Goal: Information Seeking & Learning: Find specific fact

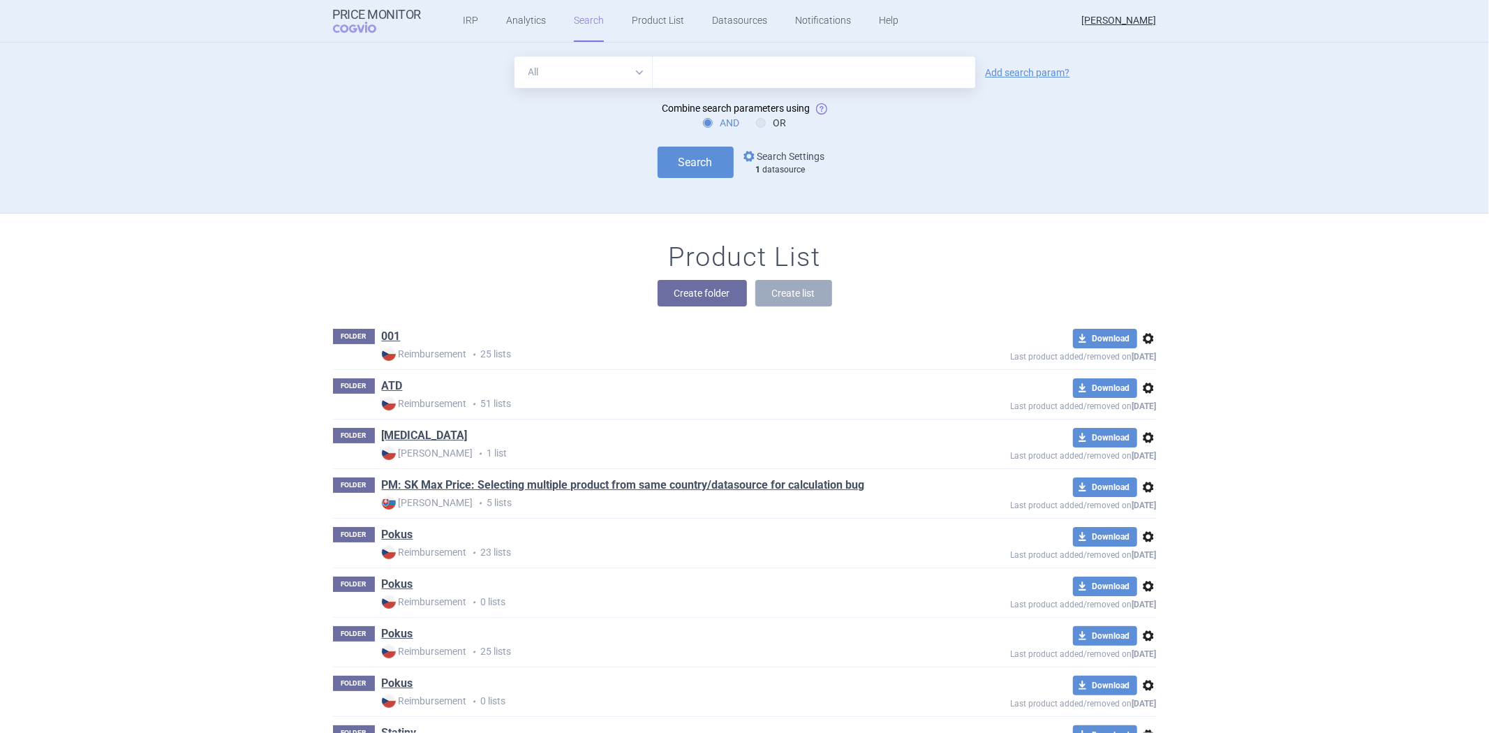
click at [769, 163] on link "options Search Settings" at bounding box center [783, 156] width 84 height 17
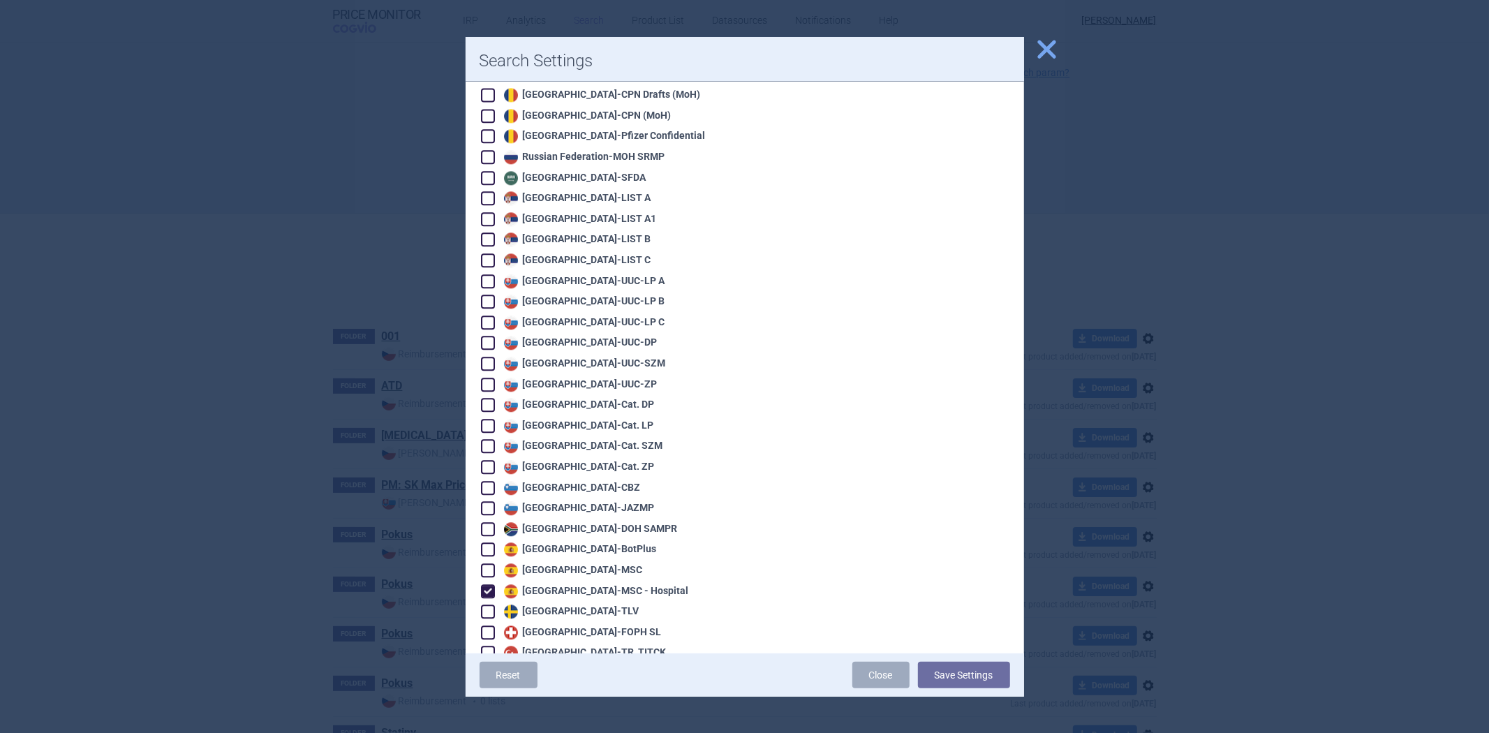
scroll to position [2792, 0]
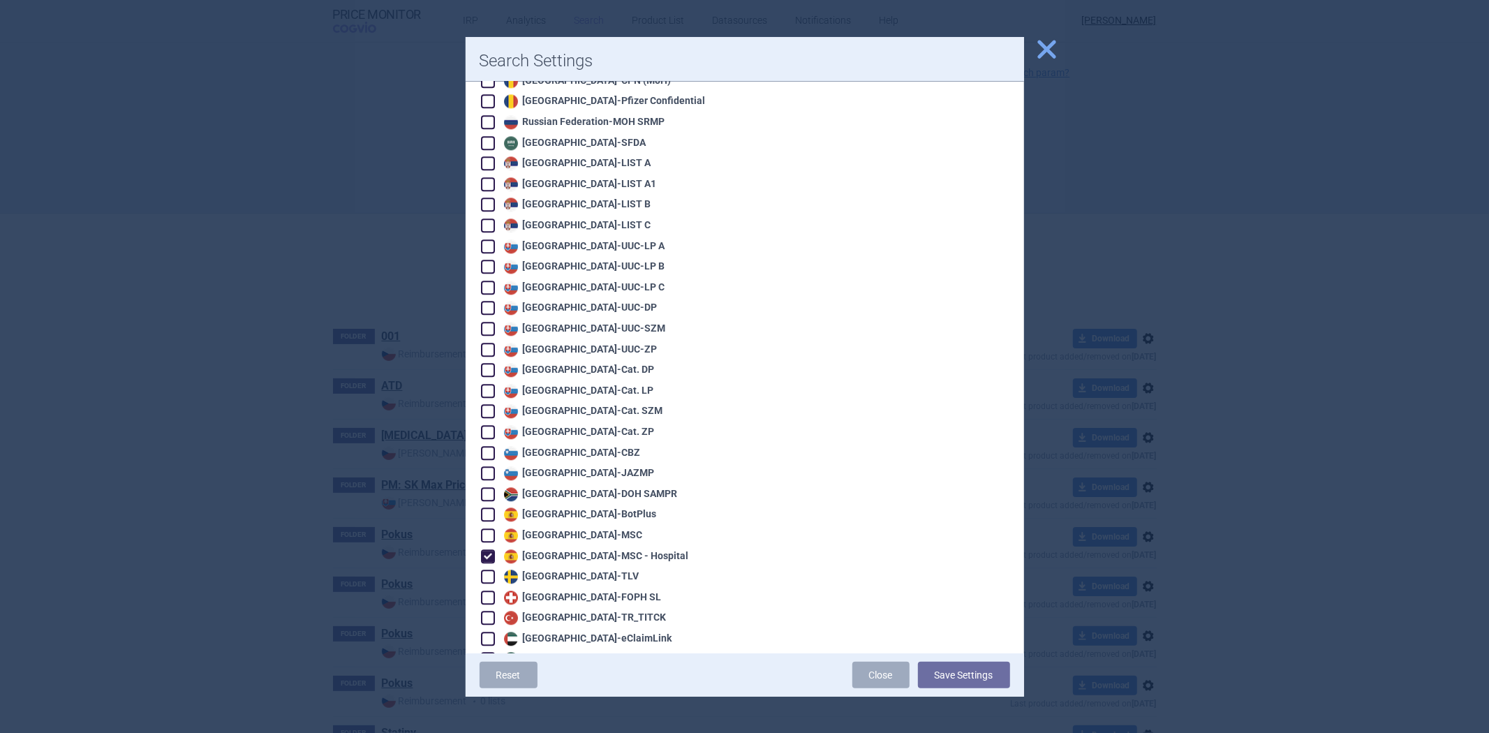
click at [1138, 289] on div at bounding box center [744, 366] width 1489 height 733
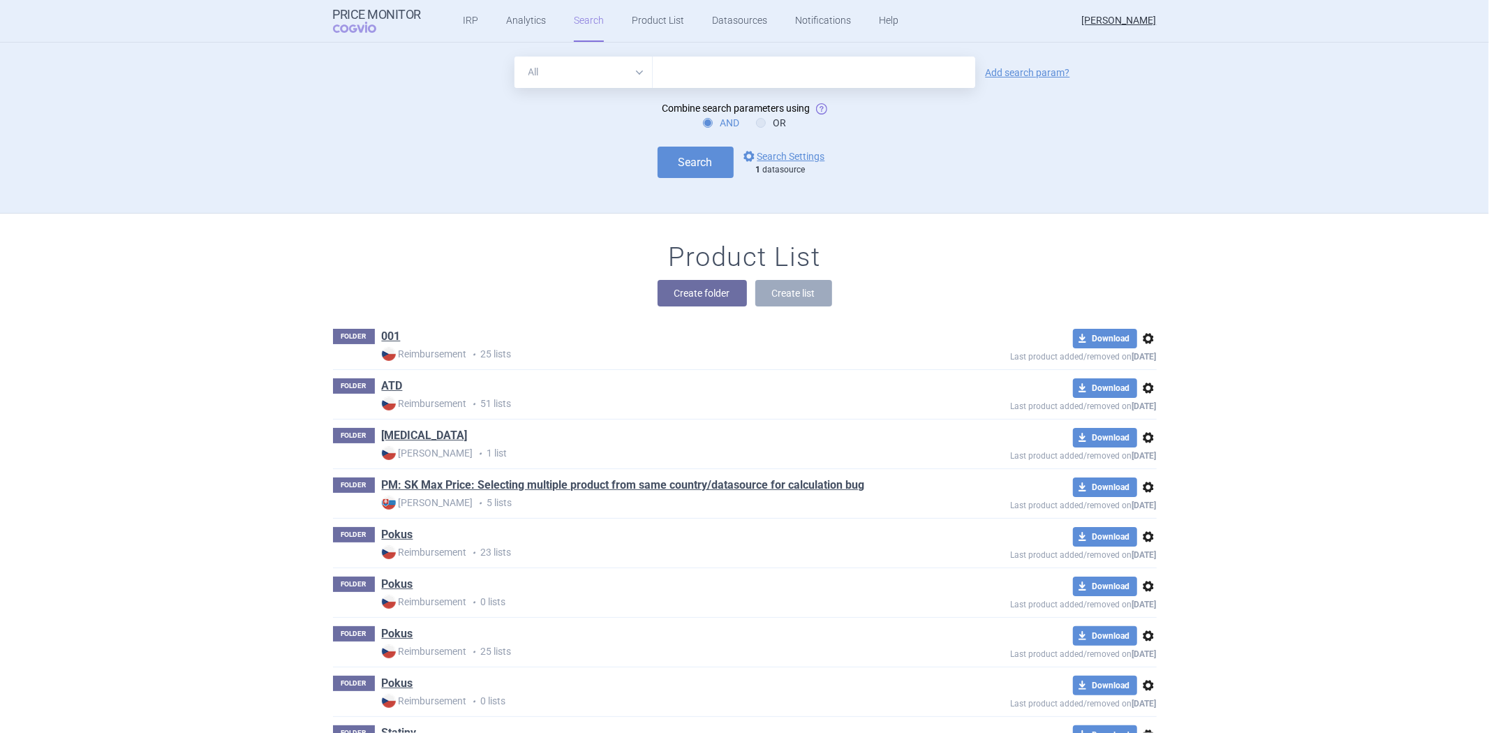
click at [623, 75] on select "All Brand Name ATC Company Active Substance Country Newer than" at bounding box center [583, 72] width 138 height 31
select select "activeSubstance"
click at [514, 57] on select "All Brand Name ATC Company Active Substance Country Newer than" at bounding box center [583, 72] width 138 height 31
drag, startPoint x: 803, startPoint y: 60, endPoint x: 785, endPoint y: 39, distance: 27.3
click at [803, 60] on input "text" at bounding box center [814, 72] width 323 height 31
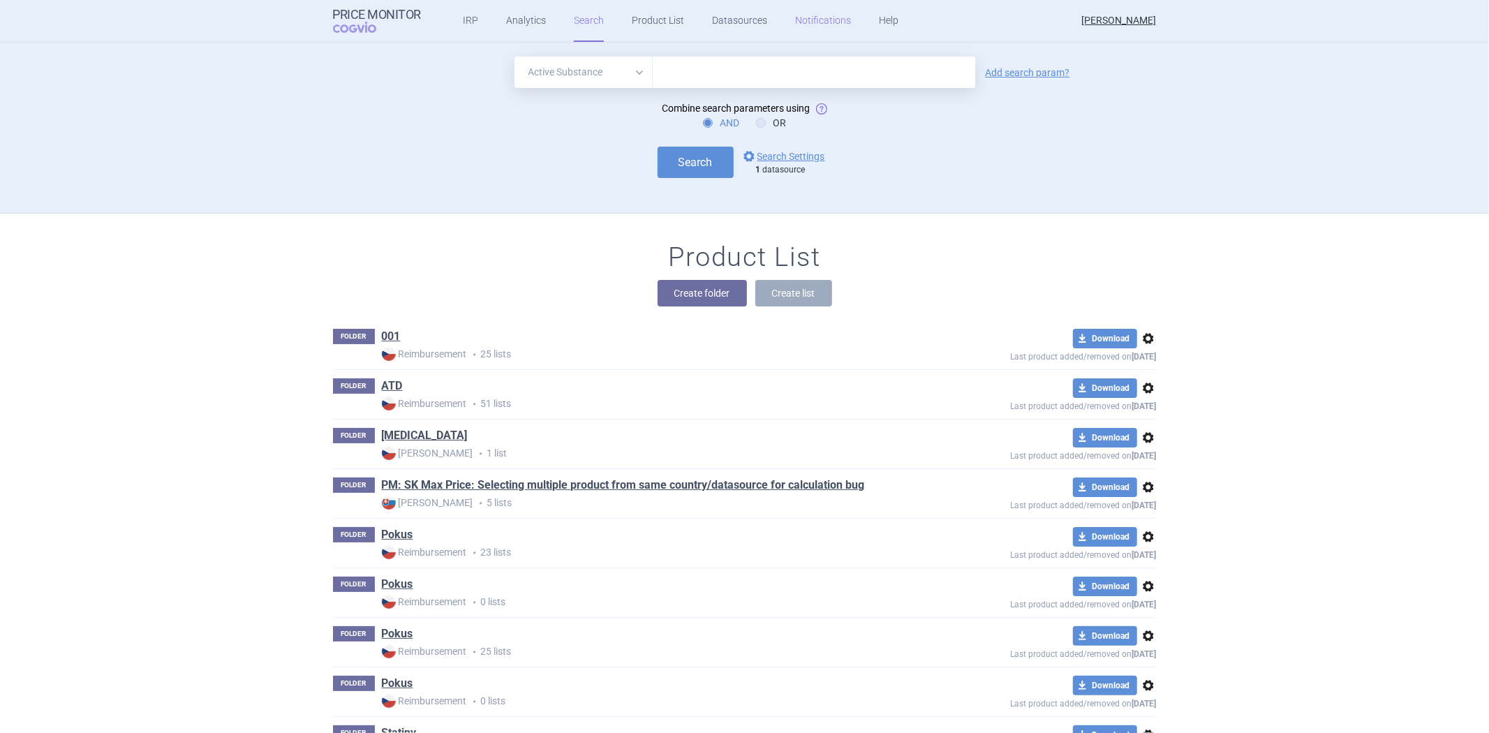
paste input "Tirzepatide"
type input "Tirzepatide"
click at [698, 159] on button "Search" at bounding box center [696, 162] width 76 height 31
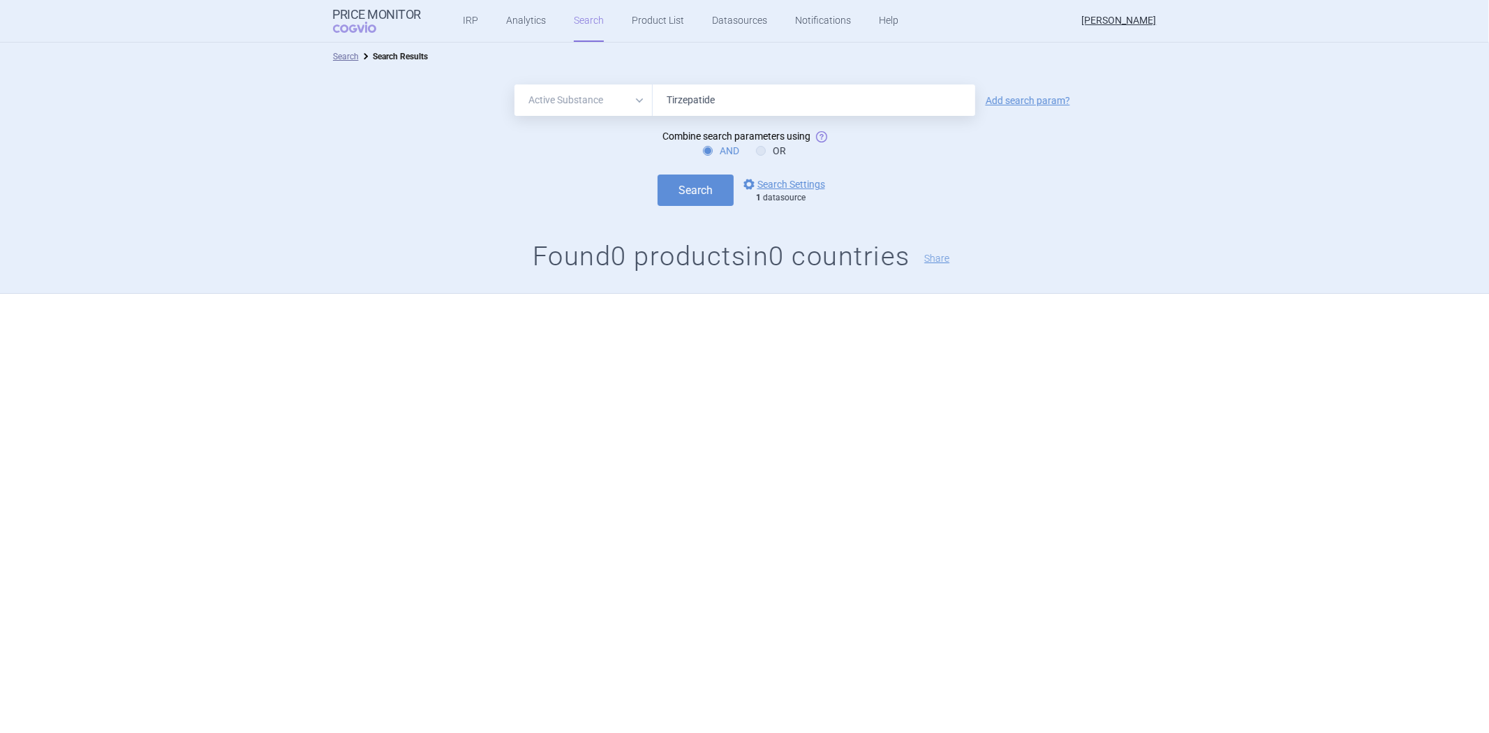
click at [623, 112] on select "All Brand Name ATC Company Active Substance Country Newer than" at bounding box center [583, 99] width 138 height 31
select select "atc"
click at [514, 84] on select "All Brand Name ATC Company Active Substance Country Newer than" at bounding box center [583, 99] width 138 height 31
click at [689, 105] on input "Tirzepatide" at bounding box center [814, 99] width 323 height 31
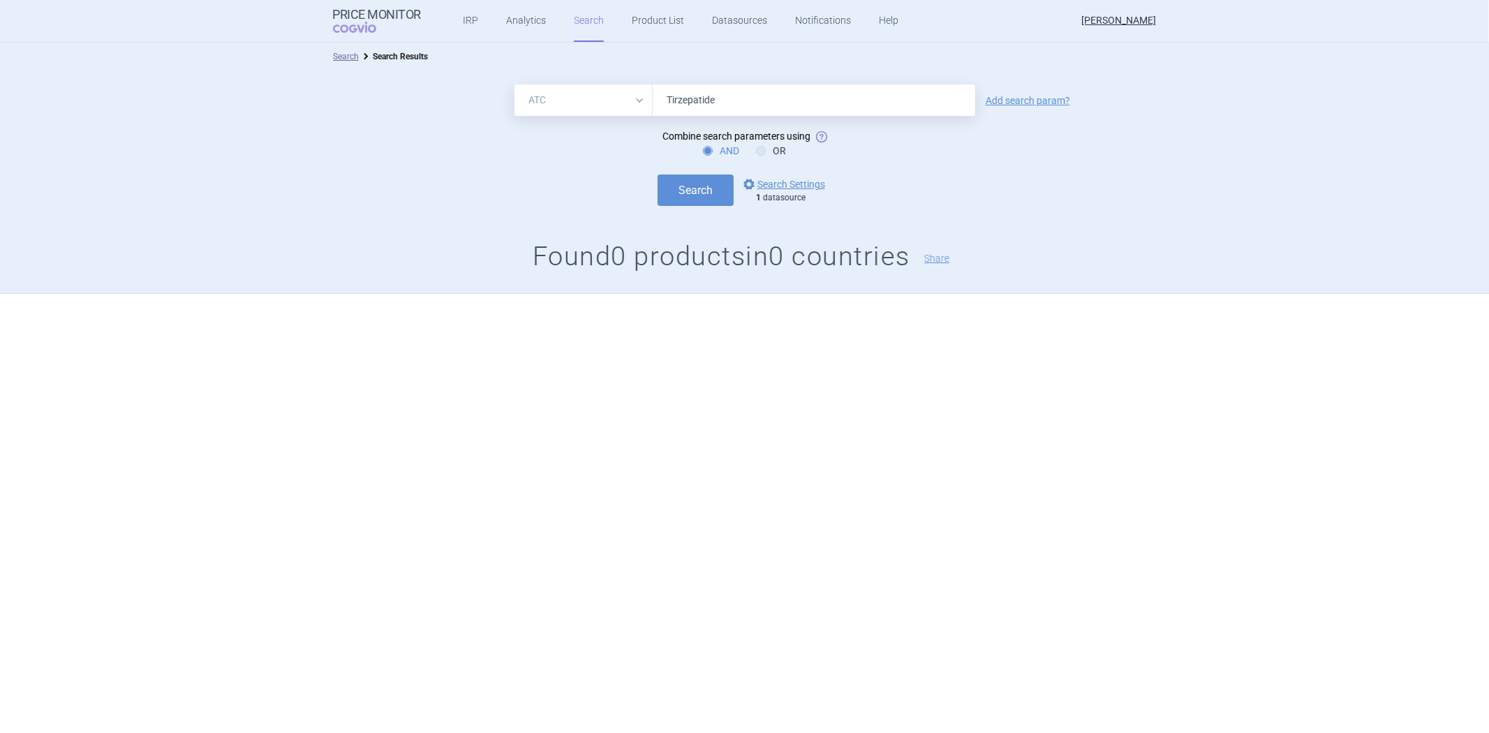
paste input "A10BX16"
type input "A10BX16"
click at [720, 191] on button "Search" at bounding box center [696, 190] width 76 height 31
click at [808, 114] on input "A10BX16" at bounding box center [814, 99] width 323 height 31
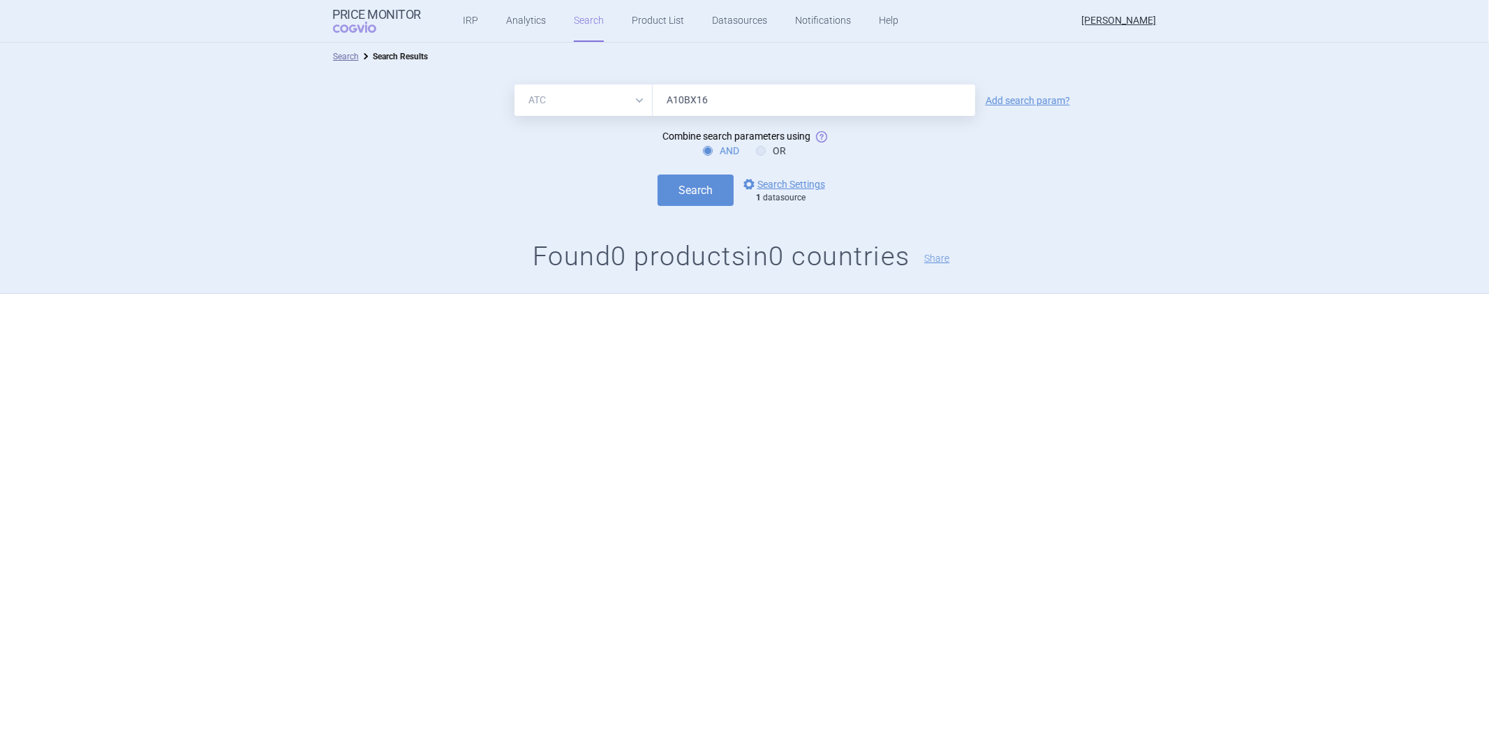
click at [591, 109] on select "All Brand Name ATC Company Active Substance Country Newer than" at bounding box center [583, 99] width 138 height 31
select select "activeSubstance"
click at [514, 84] on select "All Brand Name ATC Company Active Substance Country Newer than" at bounding box center [583, 99] width 138 height 31
click at [713, 102] on input "A10BX16" at bounding box center [814, 99] width 323 height 31
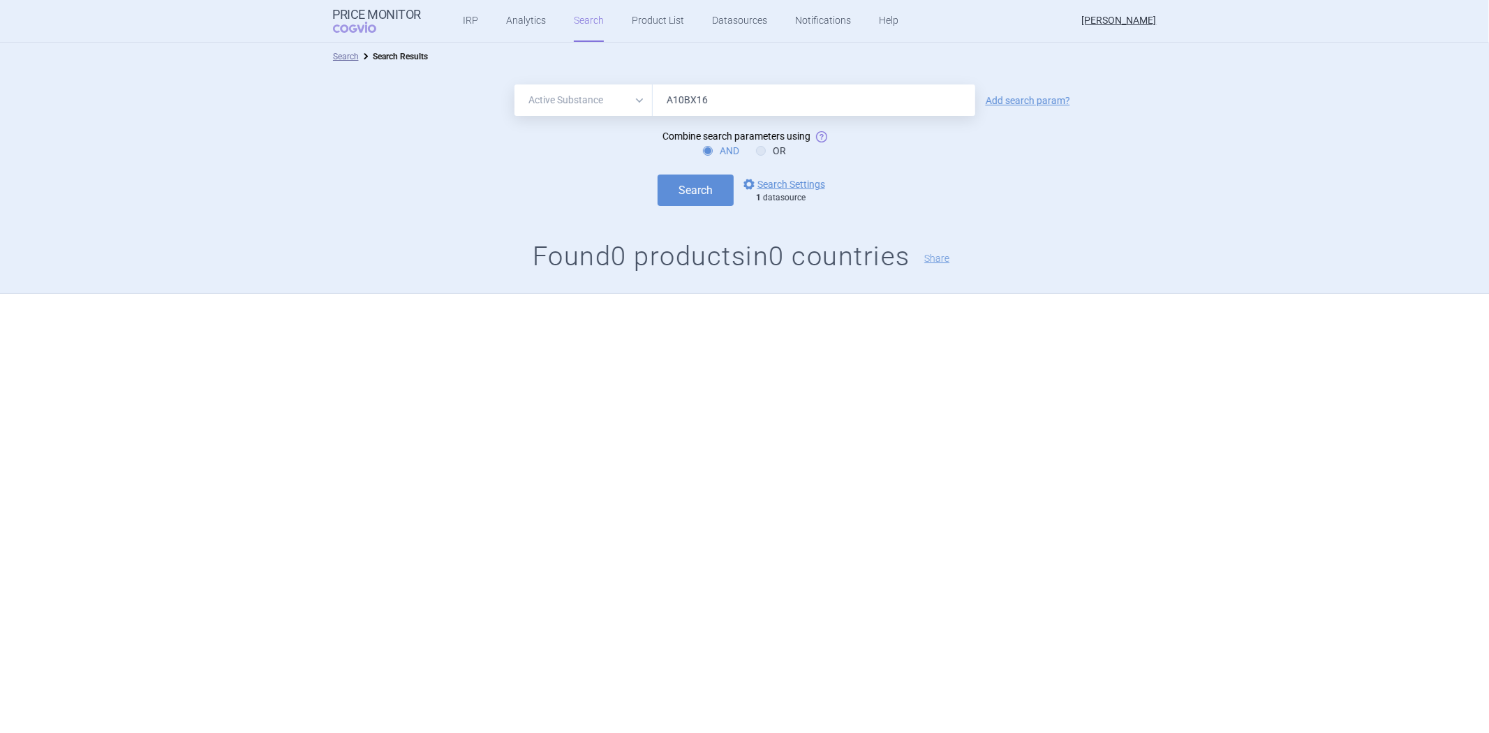
paste input "Insulin Lispro"
type input "Insulin Lispro"
click at [672, 175] on button "Search" at bounding box center [696, 190] width 76 height 31
click at [699, 92] on input "Insulin Lispro" at bounding box center [814, 99] width 323 height 31
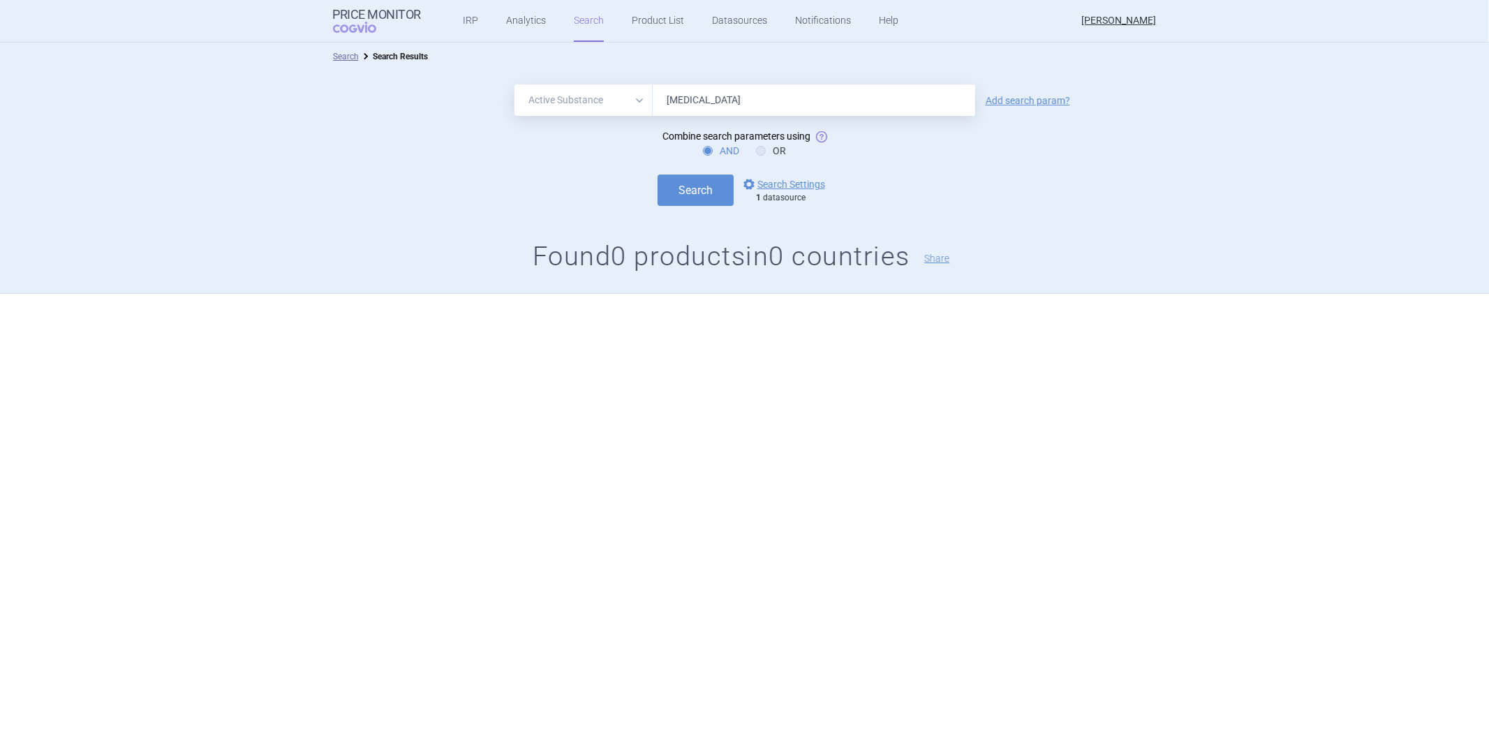
click at [699, 92] on input "Insulin Lispro" at bounding box center [814, 99] width 323 height 31
click at [595, 93] on select "All Brand Name ATC Company Active Substance Country Newer than" at bounding box center [583, 99] width 138 height 31
select select "atc"
click at [514, 84] on select "All Brand Name ATC Company Active Substance Country Newer than" at bounding box center [583, 99] width 138 height 31
click at [711, 107] on input "Insulin Lispro" at bounding box center [814, 99] width 323 height 31
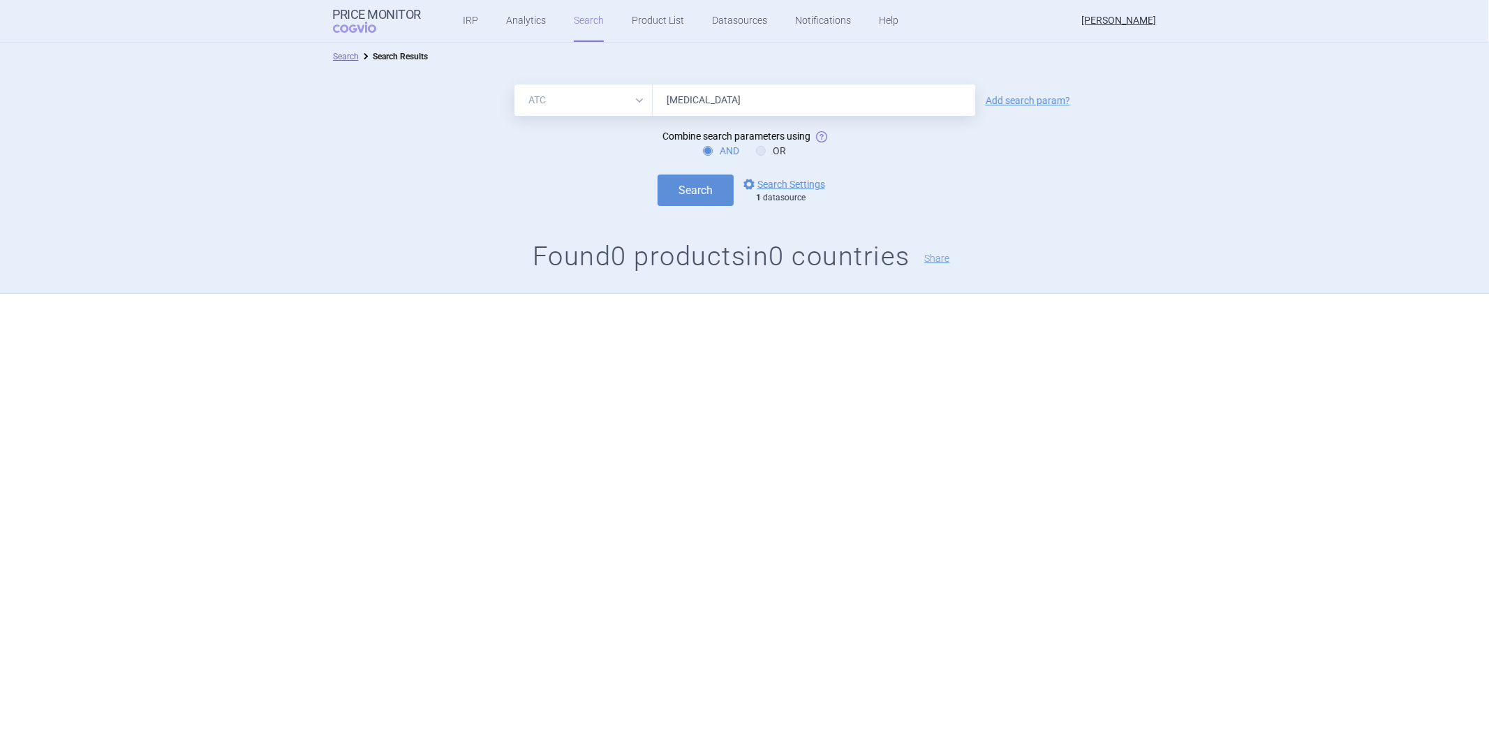
click at [711, 107] on input "Insulin Lispro" at bounding box center [814, 99] width 323 height 31
drag, startPoint x: 711, startPoint y: 107, endPoint x: 704, endPoint y: 103, distance: 8.1
click at [711, 106] on input "Insulin Lispro" at bounding box center [814, 99] width 323 height 31
paste input "A10AB04"
type input "A10AB04"
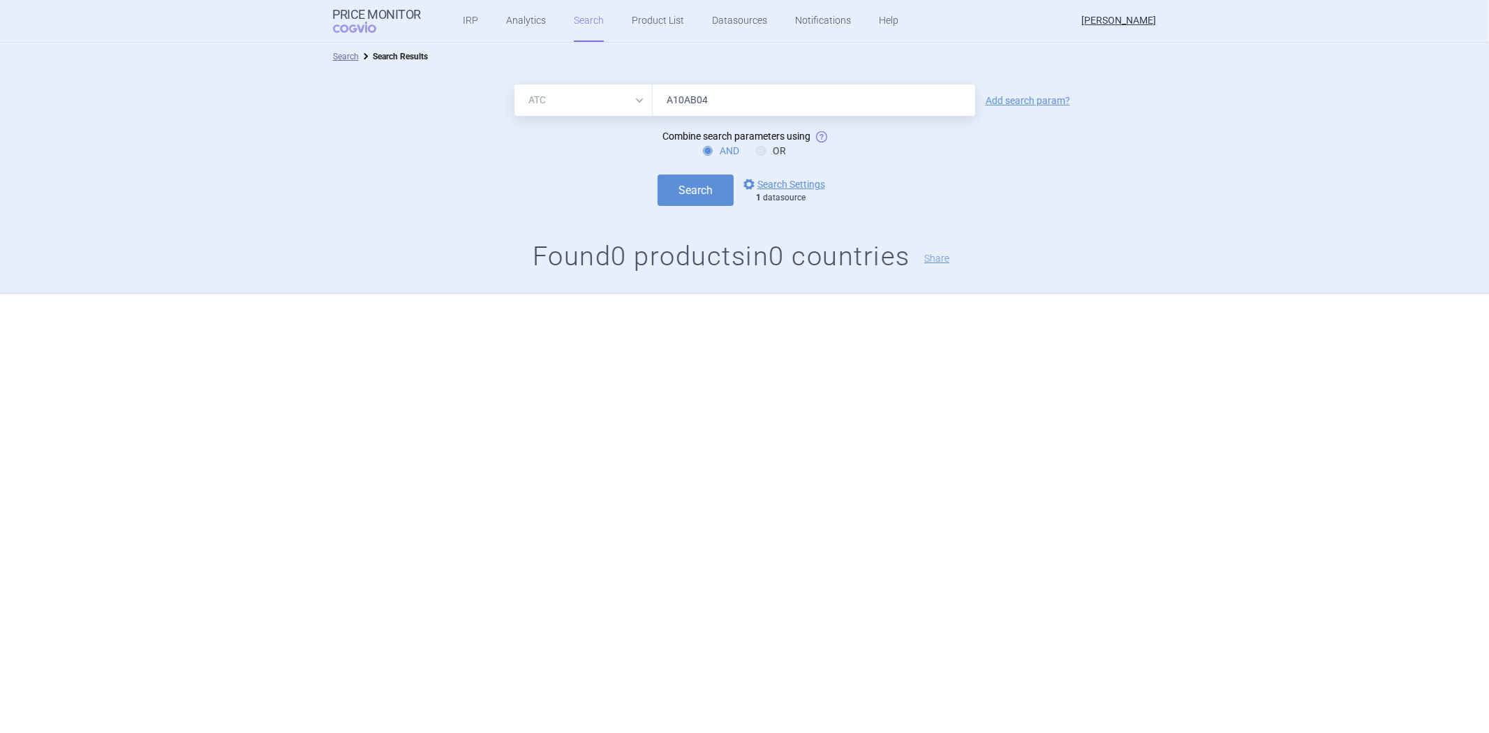
click at [681, 212] on div "All Brand Name ATC Company Active Substance Country Newer than A10AB04 Add sear…" at bounding box center [744, 182] width 1489 height 223
click at [686, 183] on button "Search" at bounding box center [696, 190] width 76 height 31
click at [733, 106] on input "A10AB04" at bounding box center [814, 99] width 323 height 31
click at [658, 175] on button "Search" at bounding box center [696, 190] width 76 height 31
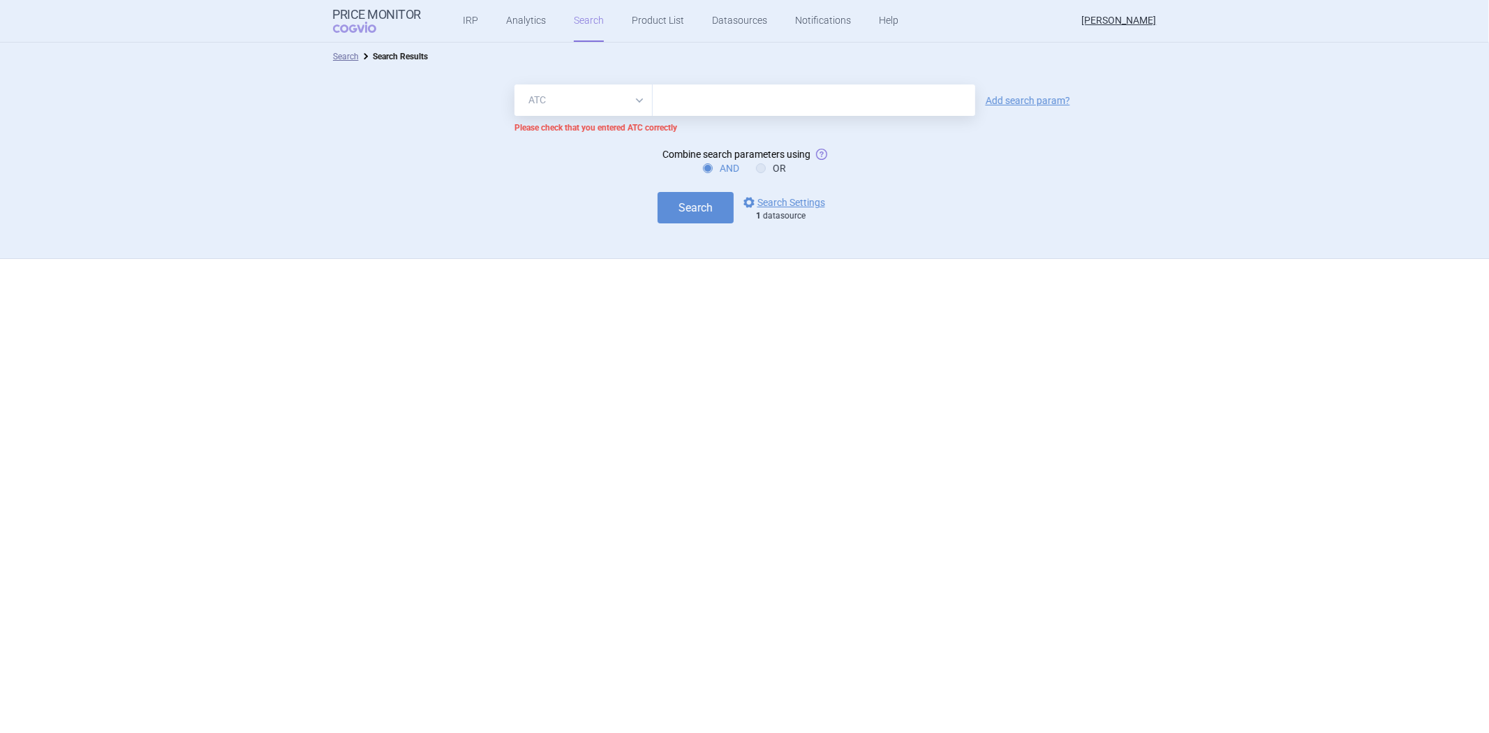
click at [630, 95] on select "All Brand Name ATC Company Active Substance Country Newer than" at bounding box center [583, 99] width 138 height 31
select select "all"
click at [514, 84] on select "All Brand Name ATC Company Active Substance Country Newer than" at bounding box center [583, 99] width 138 height 31
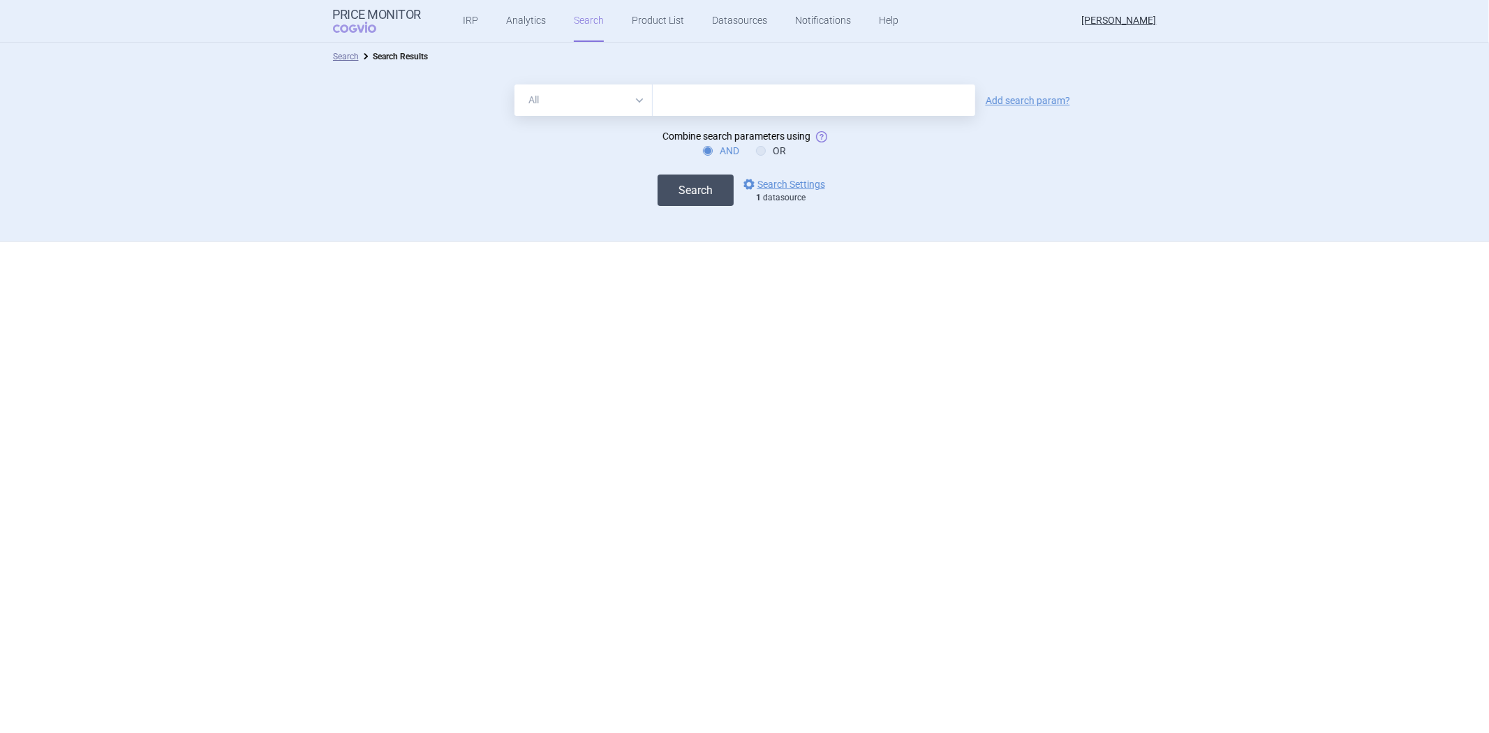
click at [663, 172] on form "All Brand Name ATC Company Active Substance Country Newer than Add search param…" at bounding box center [744, 144] width 1489 height 121
click at [678, 194] on button "Search" at bounding box center [696, 190] width 76 height 31
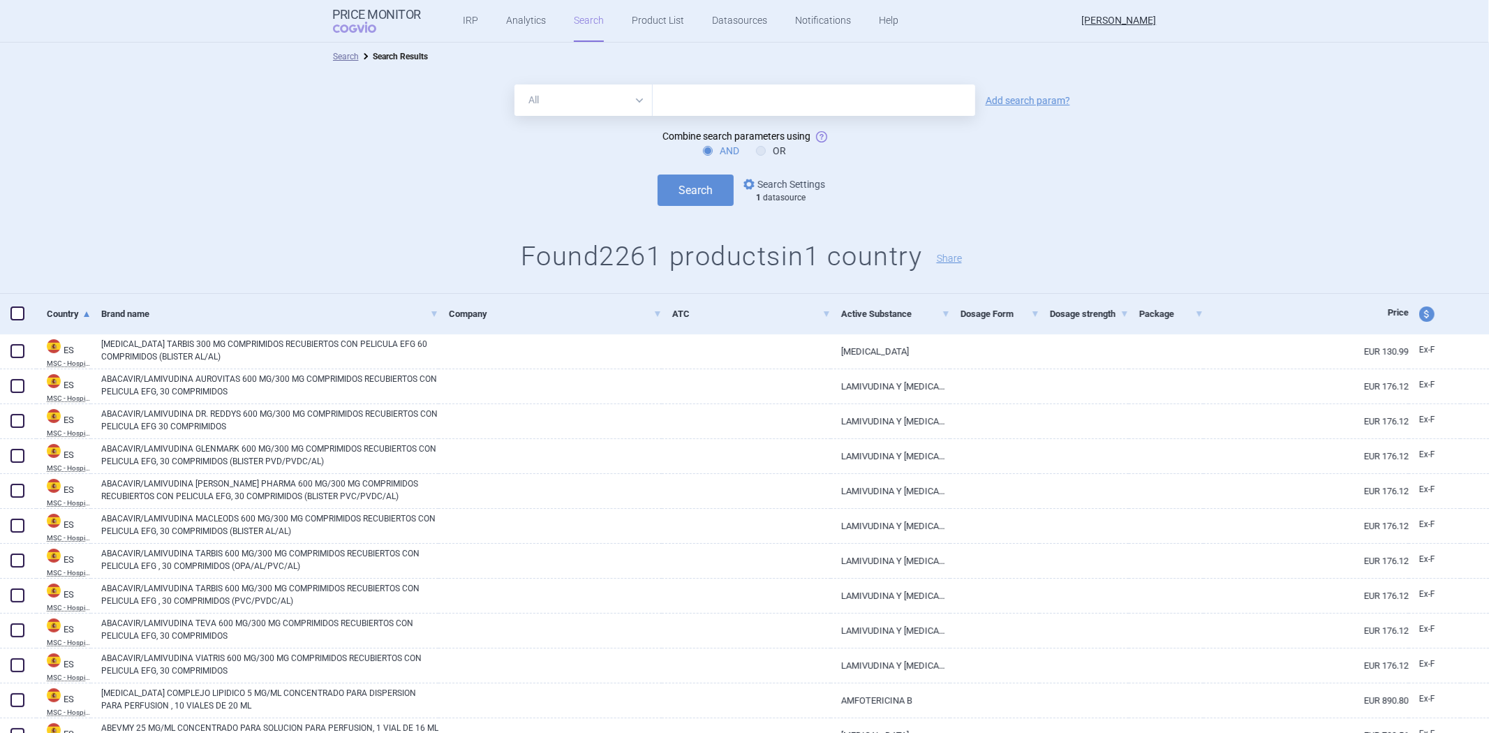
click at [783, 186] on link "options Search Settings" at bounding box center [783, 184] width 84 height 17
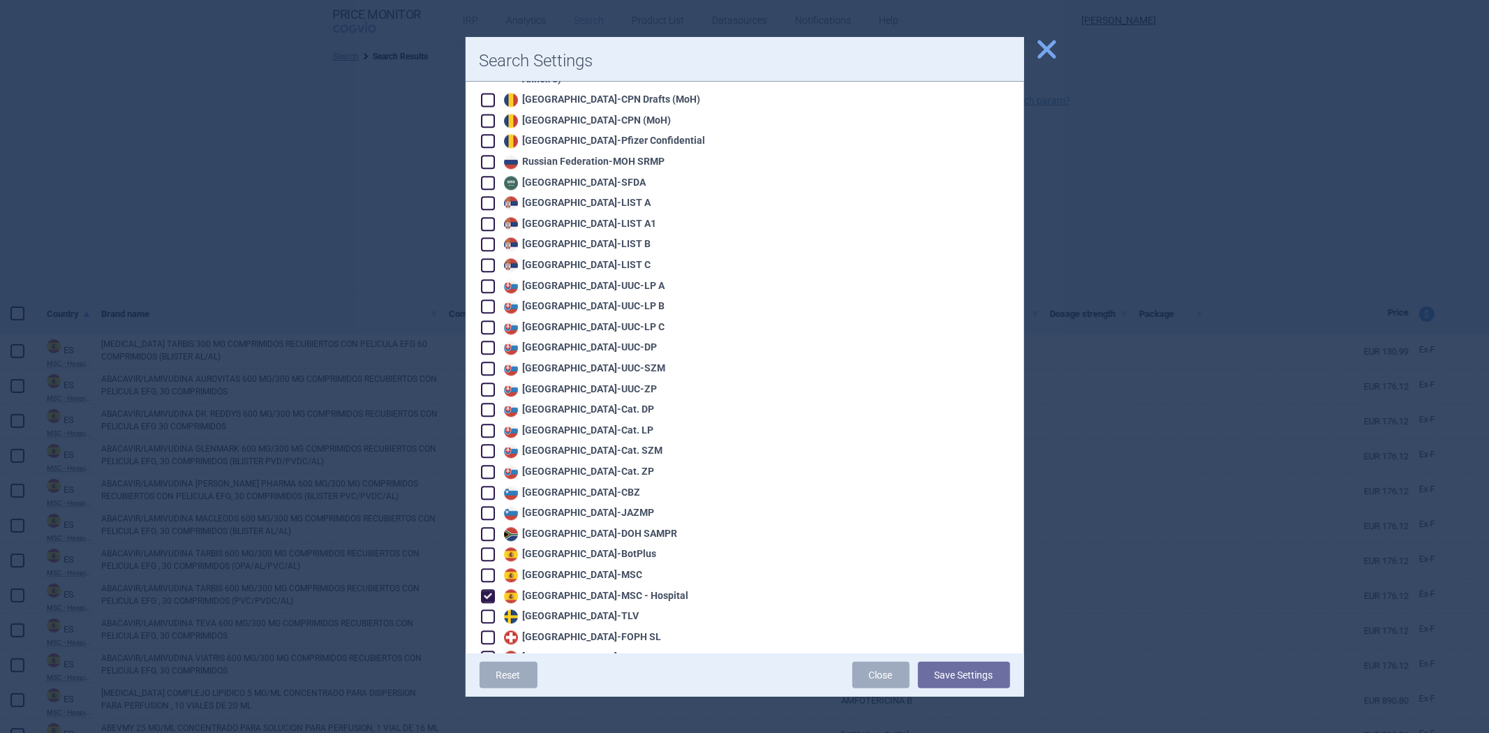
scroll to position [2915, 0]
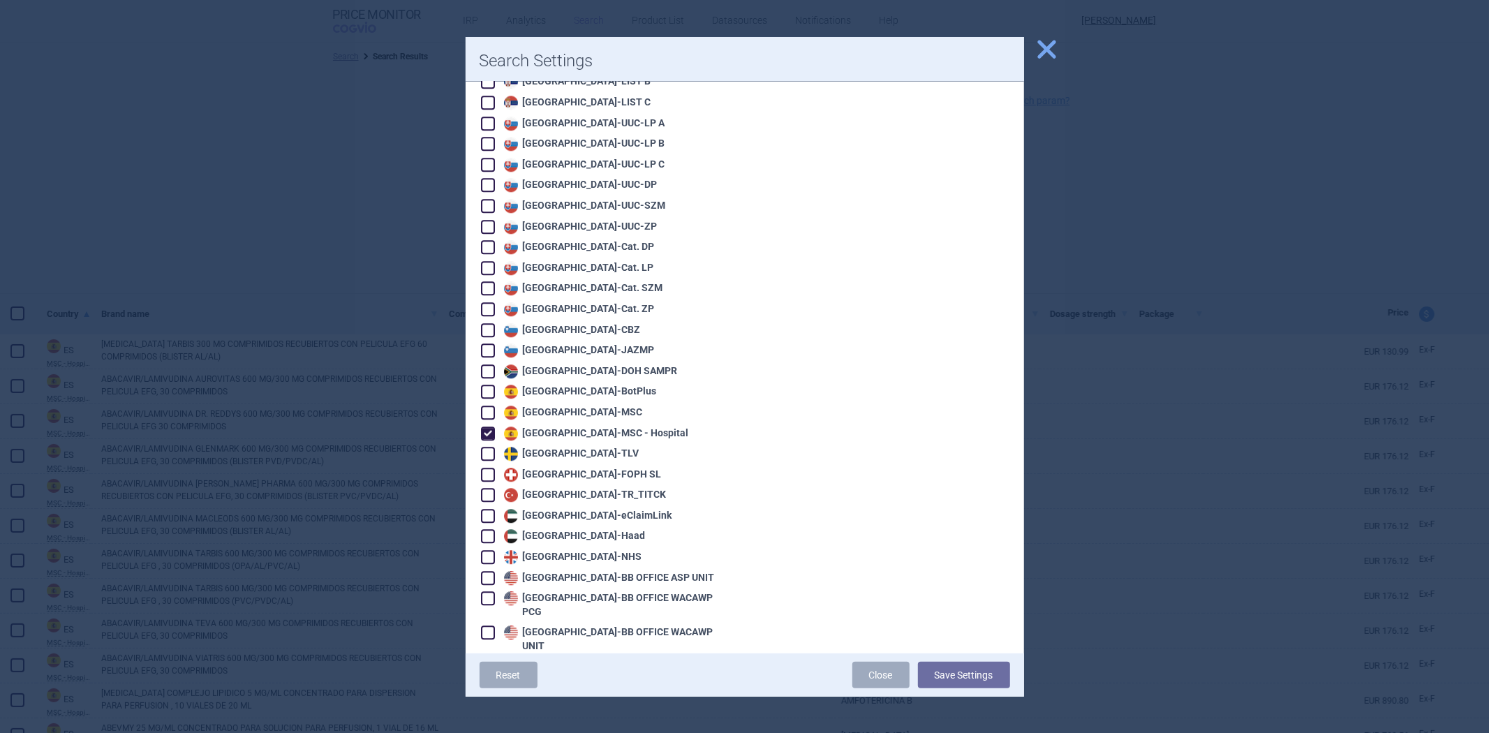
click at [564, 406] on div "Spain - MSC" at bounding box center [572, 413] width 142 height 14
checkbox input "true"
click at [948, 679] on button "Save Settings" at bounding box center [964, 675] width 92 height 27
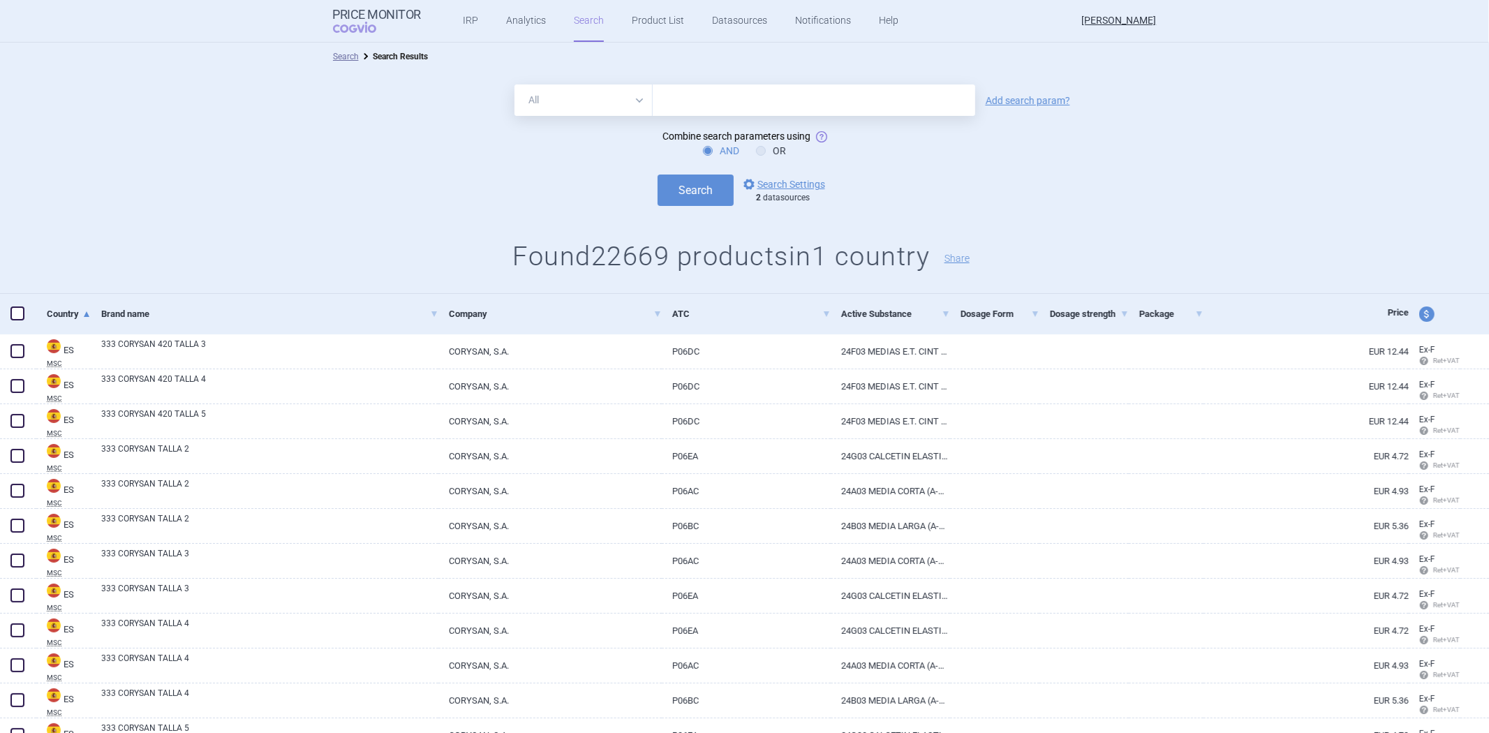
click at [620, 115] on select "All Brand Name ATC Company Active Substance Country Newer than" at bounding box center [583, 99] width 138 height 31
select select "brandName"
click at [514, 84] on select "All Brand Name ATC Company Active Substance Country Newer than" at bounding box center [583, 99] width 138 height 31
click at [685, 115] on form "All Brand Name ATC Company Active Substance Country Newer than Add search param…" at bounding box center [744, 144] width 1489 height 121
click at [688, 112] on input "text" at bounding box center [814, 99] width 323 height 31
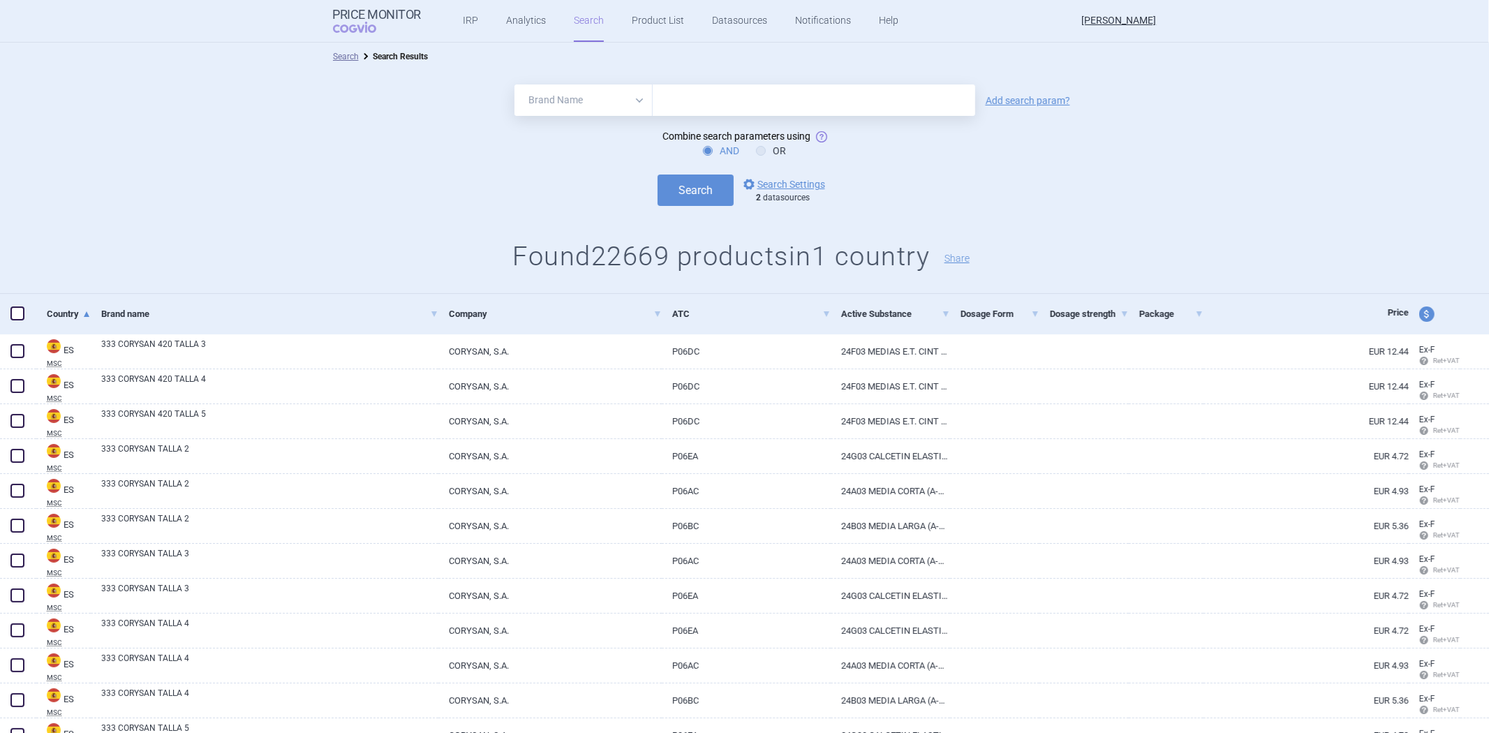
paste input "Tirzepatide"
type input "Tirzepatide"
click at [710, 184] on button "Search" at bounding box center [696, 190] width 76 height 31
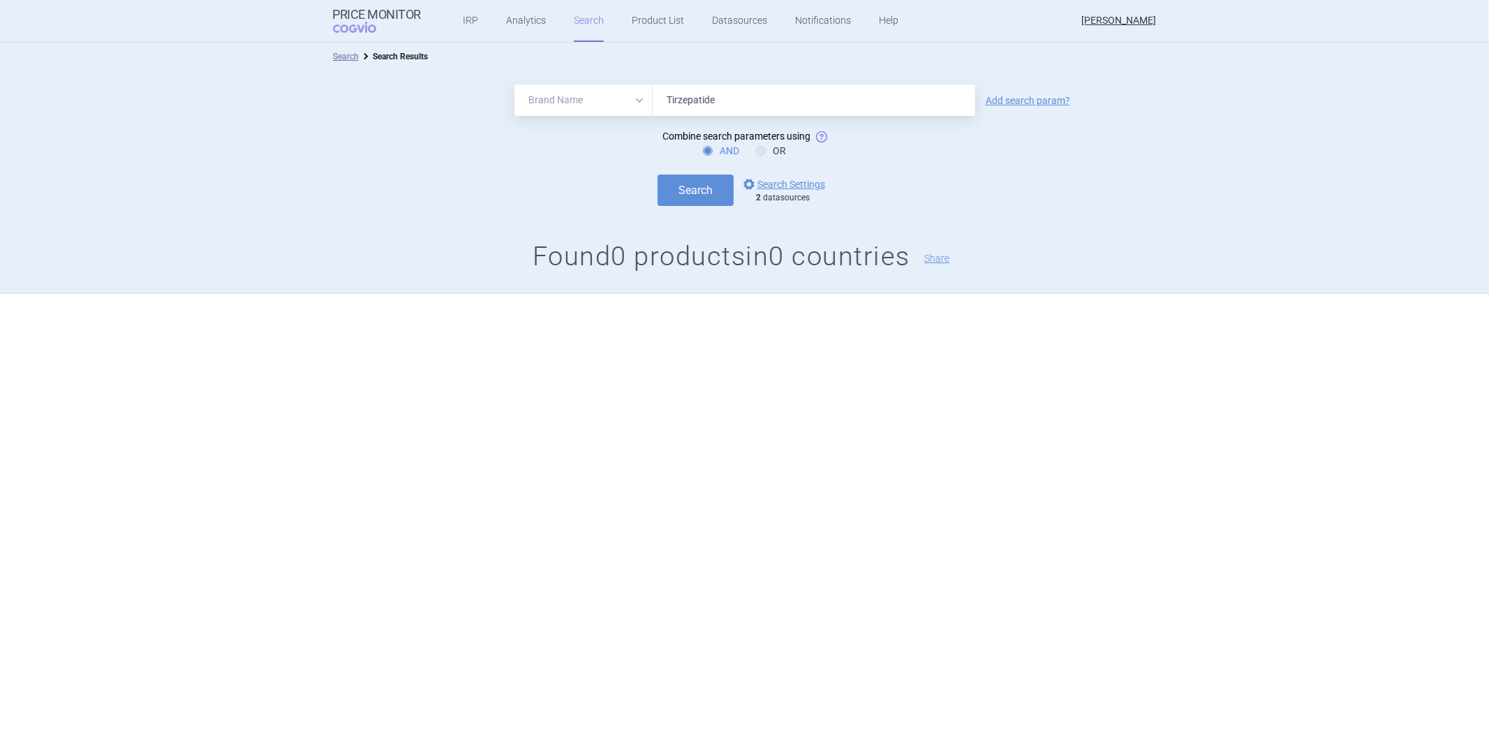
click at [566, 119] on form "All Brand Name ATC Company Active Substance Country Newer than Tirzepatide Add …" at bounding box center [744, 144] width 1489 height 121
click at [572, 109] on select "All Brand Name ATC Company Active Substance Country Newer than" at bounding box center [583, 99] width 138 height 31
select select "atc"
click at [514, 84] on select "All Brand Name ATC Company Active Substance Country Newer than" at bounding box center [583, 99] width 138 height 31
click at [679, 105] on input "Tirzepatide" at bounding box center [814, 99] width 323 height 31
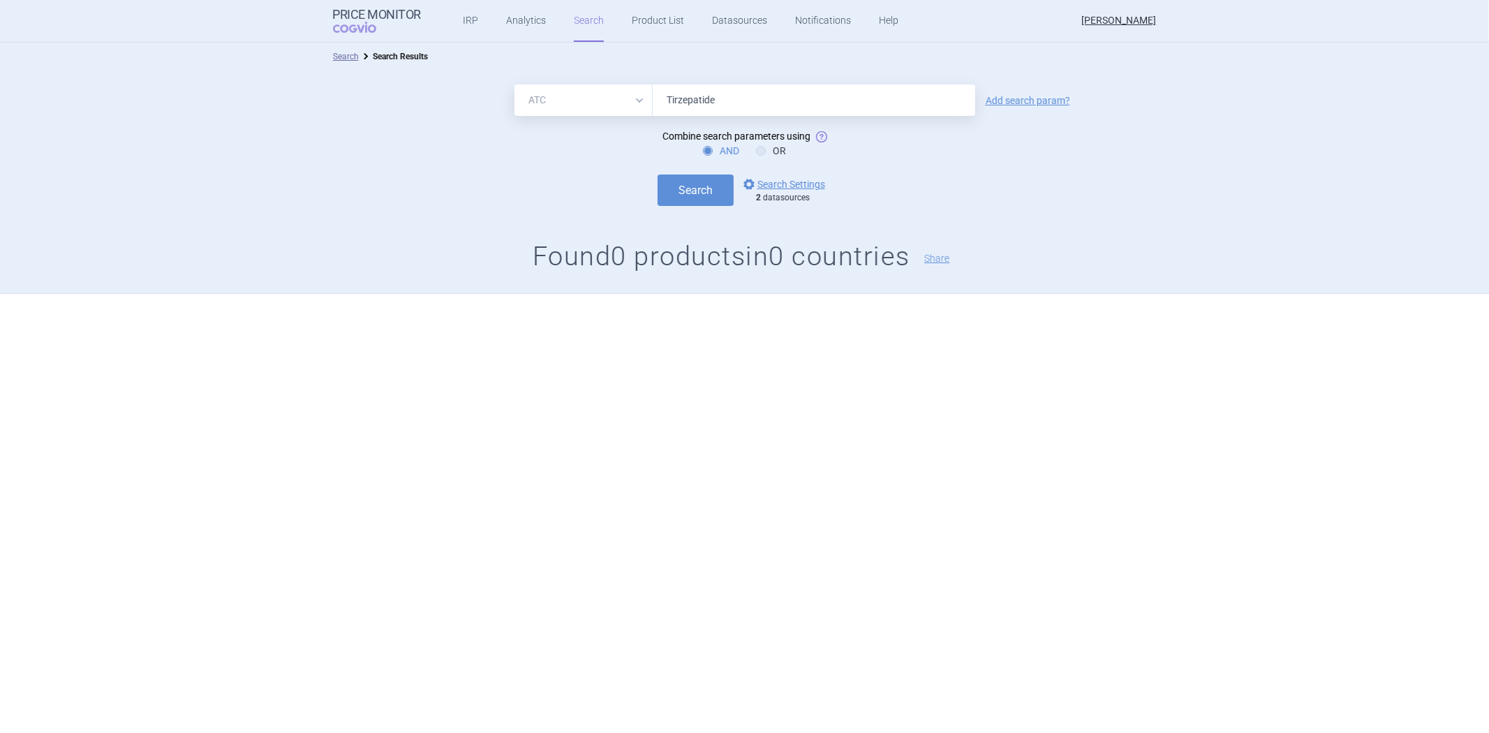
click at [679, 105] on input "Tirzepatide" at bounding box center [814, 99] width 323 height 31
paste input "A10BX16"
type input "A10BX16"
click at [696, 191] on button "Search" at bounding box center [696, 190] width 76 height 31
click at [780, 184] on link "options Search Settings" at bounding box center [783, 184] width 84 height 17
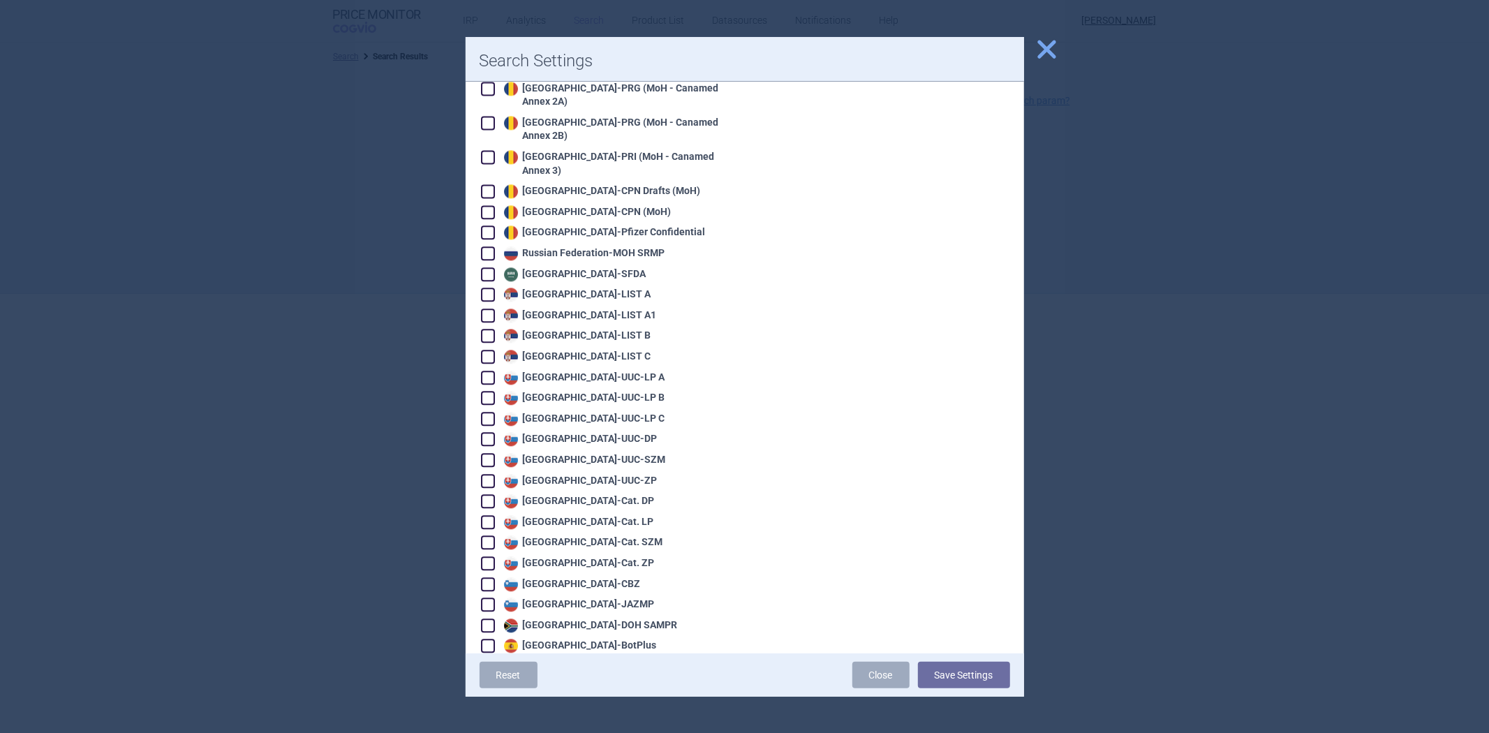
scroll to position [2915, 0]
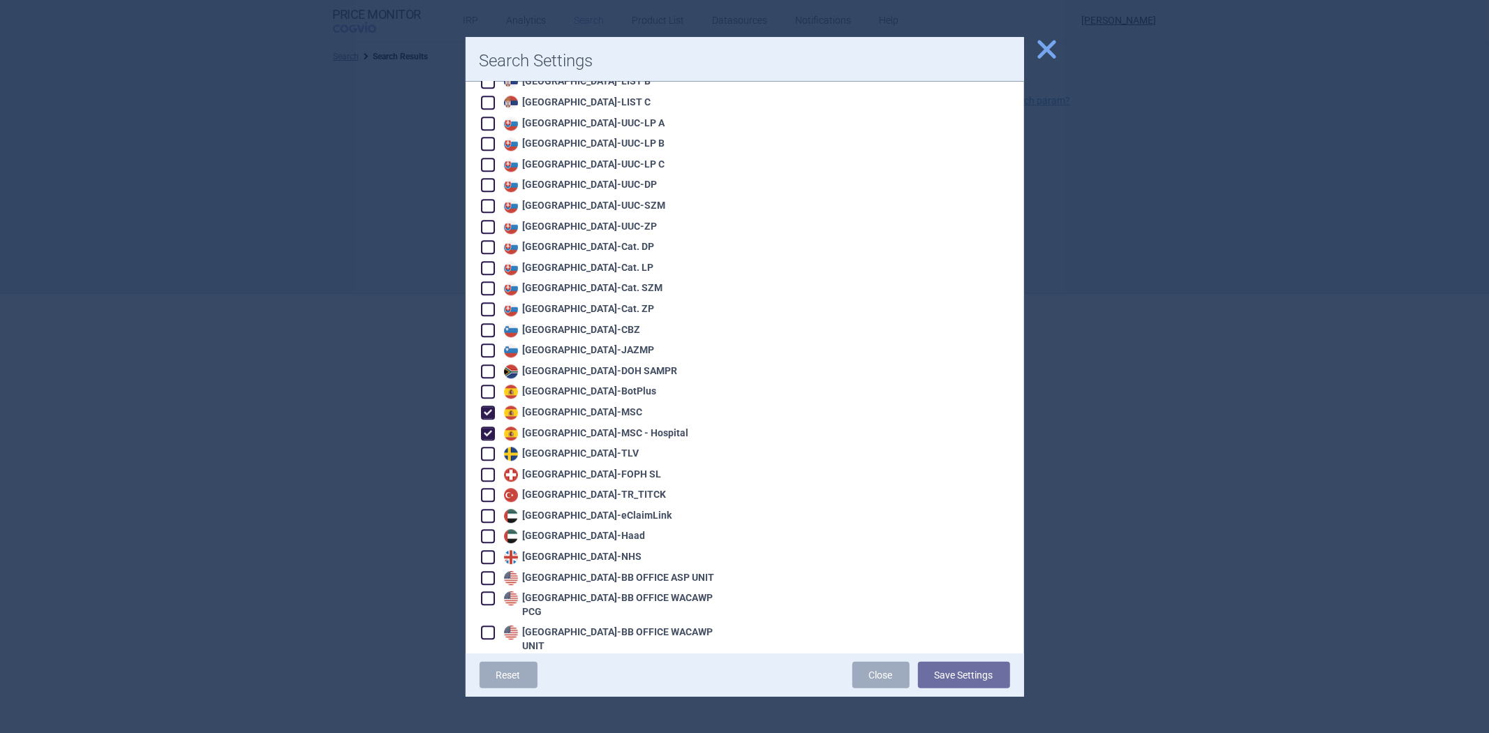
click at [554, 383] on div "Spain - BotPlus" at bounding box center [606, 390] width 250 height 15
click at [553, 385] on div "Spain - BotPlus" at bounding box center [579, 392] width 156 height 14
checkbox input "true"
click at [989, 674] on button "Save Settings" at bounding box center [964, 675] width 92 height 27
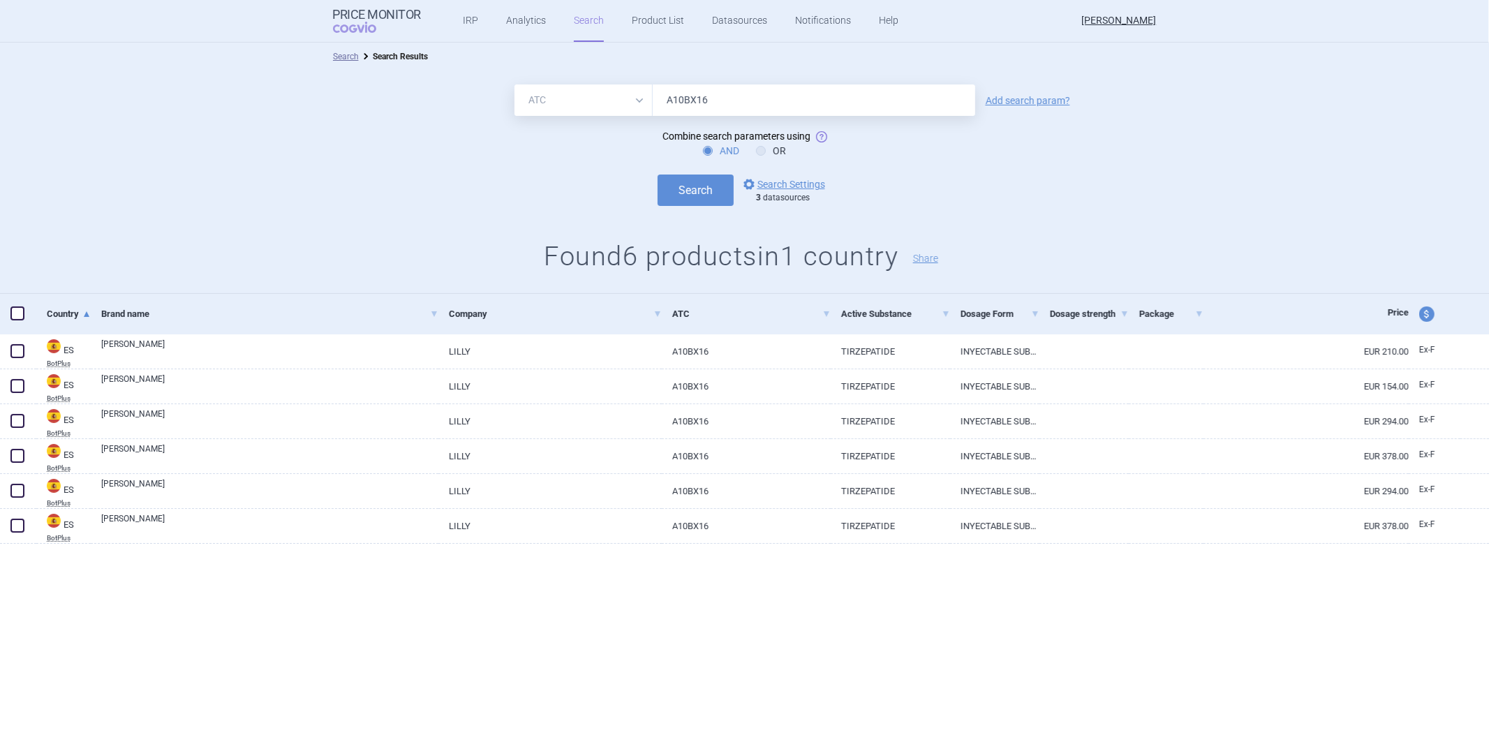
click at [789, 96] on input "A10BX16" at bounding box center [814, 99] width 323 height 31
paste input "Tirzepatide"
type input "Tirzepatide"
click at [693, 186] on button "Search" at bounding box center [696, 190] width 76 height 31
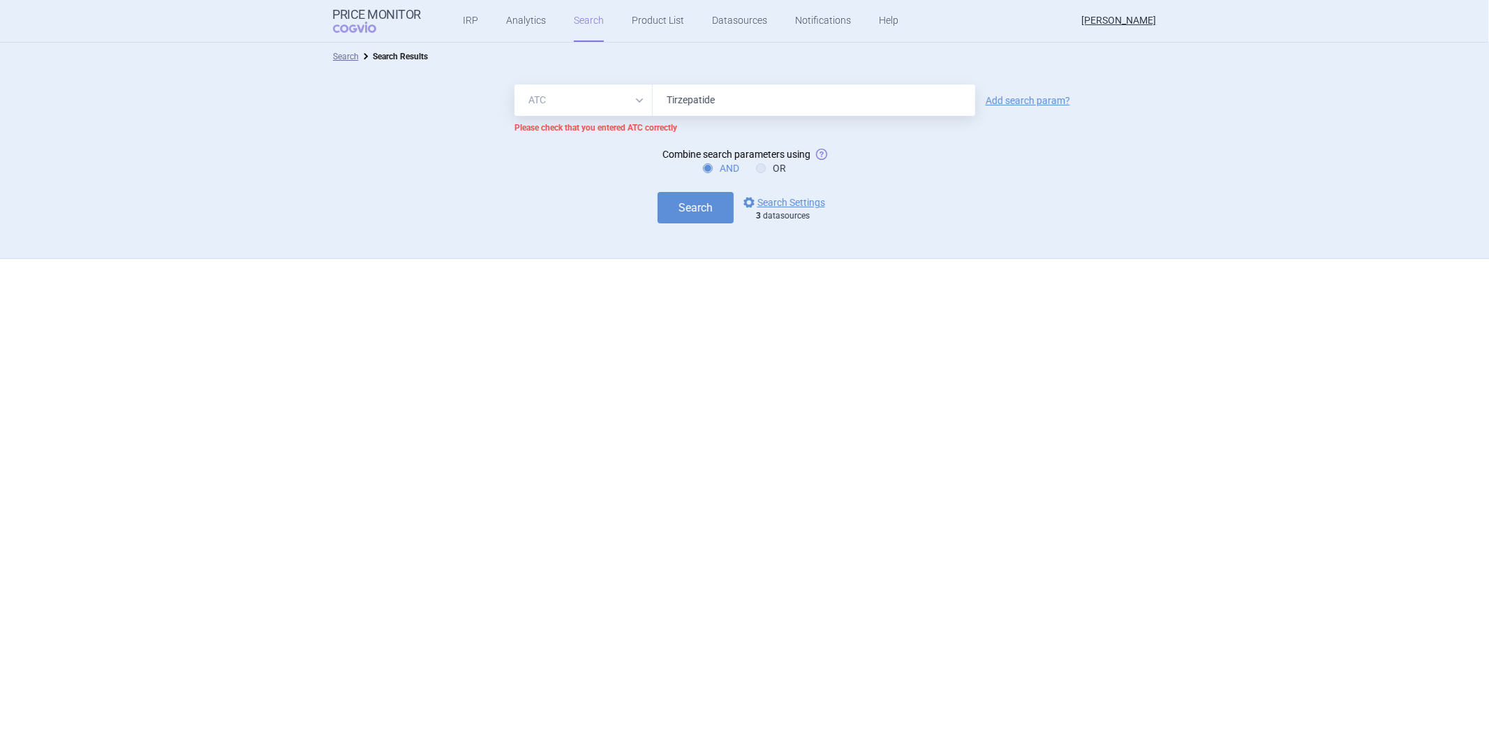
click at [620, 108] on select "All Brand Name ATC Company Active Substance Country Newer than" at bounding box center [583, 99] width 138 height 31
click at [514, 84] on select "All Brand Name ATC Company Active Substance Country Newer than" at bounding box center [583, 99] width 138 height 31
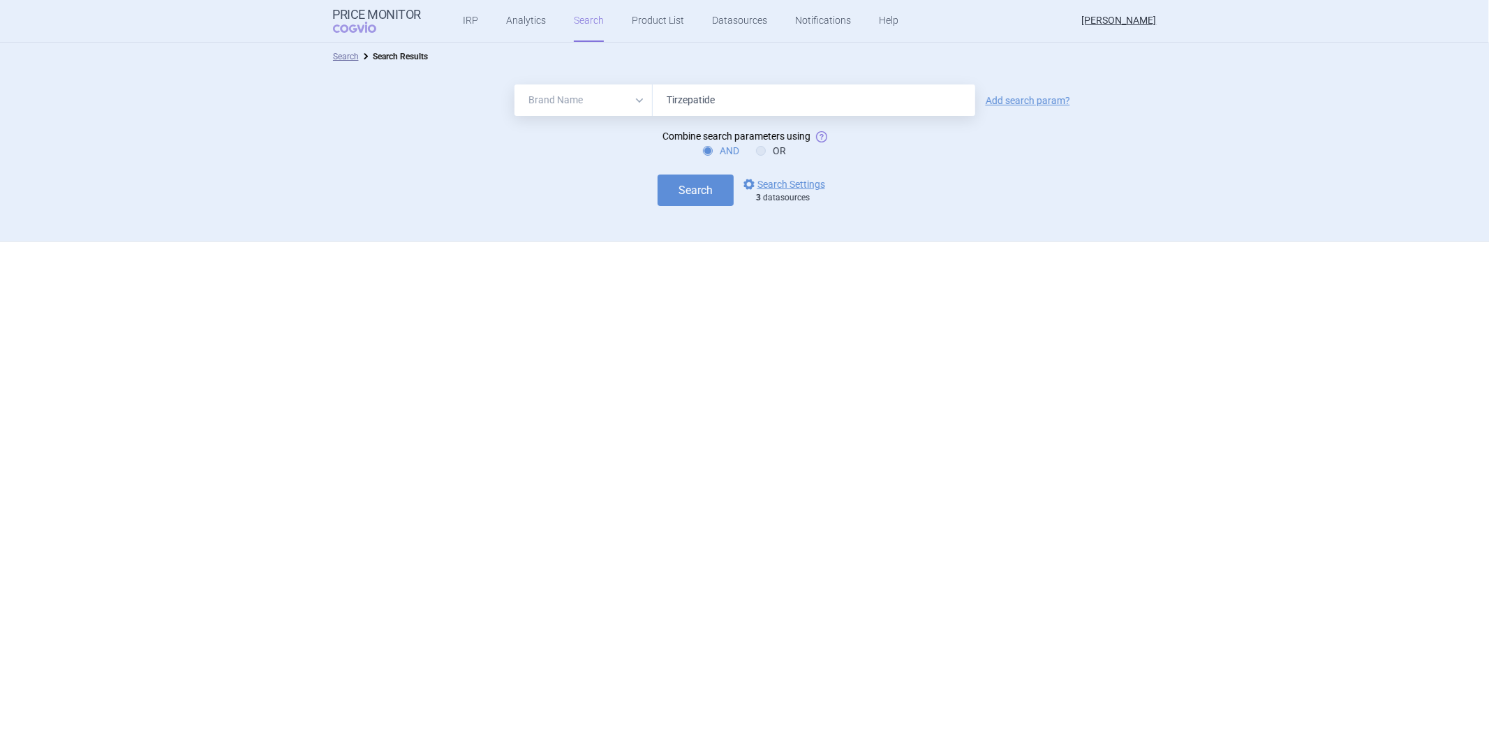
click at [641, 109] on select "All Brand Name ATC Company Active Substance Country Newer than" at bounding box center [583, 99] width 138 height 31
click at [514, 84] on select "All Brand Name ATC Company Active Substance Country Newer than" at bounding box center [583, 99] width 138 height 31
click at [705, 191] on button "Search" at bounding box center [696, 190] width 76 height 31
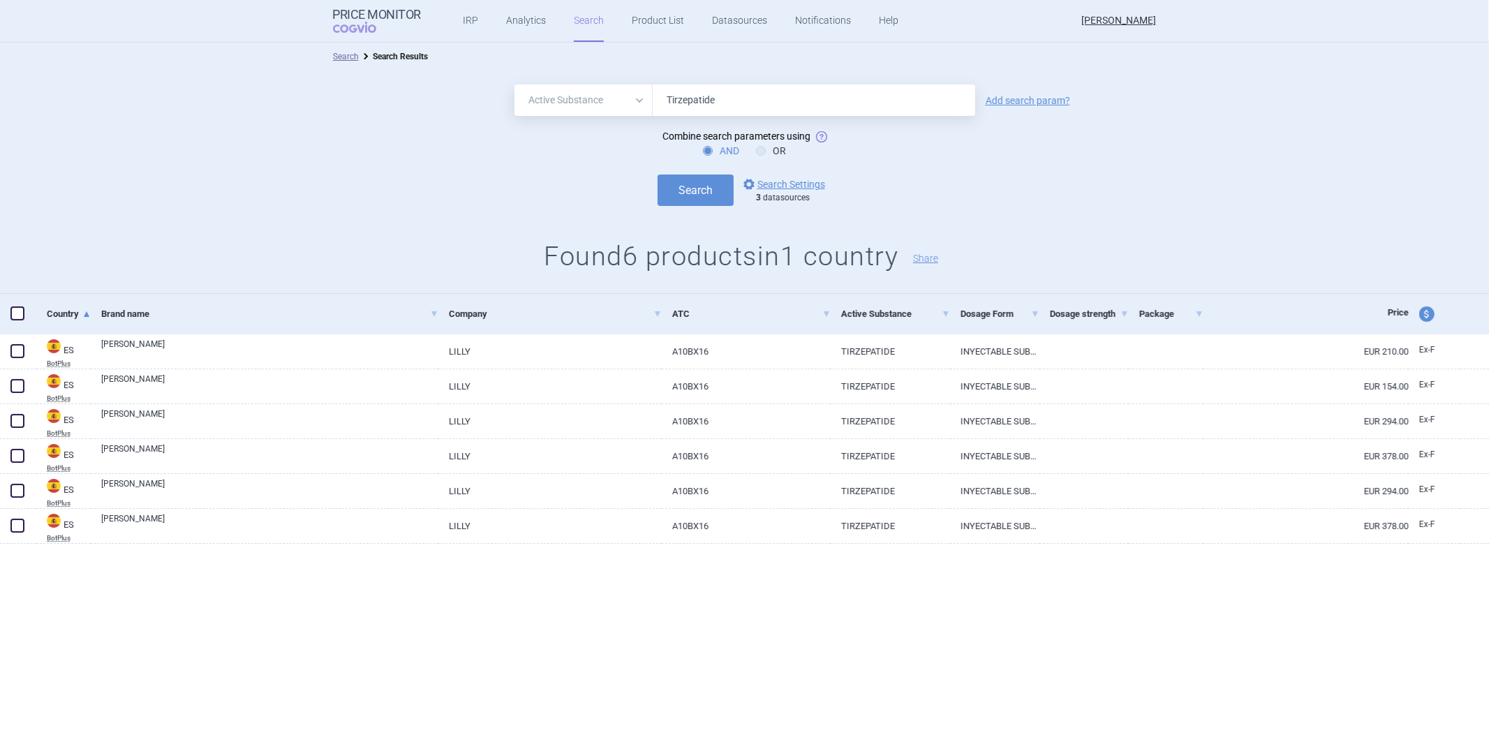
click at [654, 106] on input "Tirzepatide" at bounding box center [814, 99] width 323 height 31
click at [638, 106] on select "All Brand Name ATC Company Active Substance Country Newer than" at bounding box center [583, 99] width 138 height 31
select select "atc"
click at [514, 84] on select "All Brand Name ATC Company Active Substance Country Newer than" at bounding box center [583, 99] width 138 height 31
click at [688, 93] on input "Tirzepatide" at bounding box center [814, 99] width 323 height 31
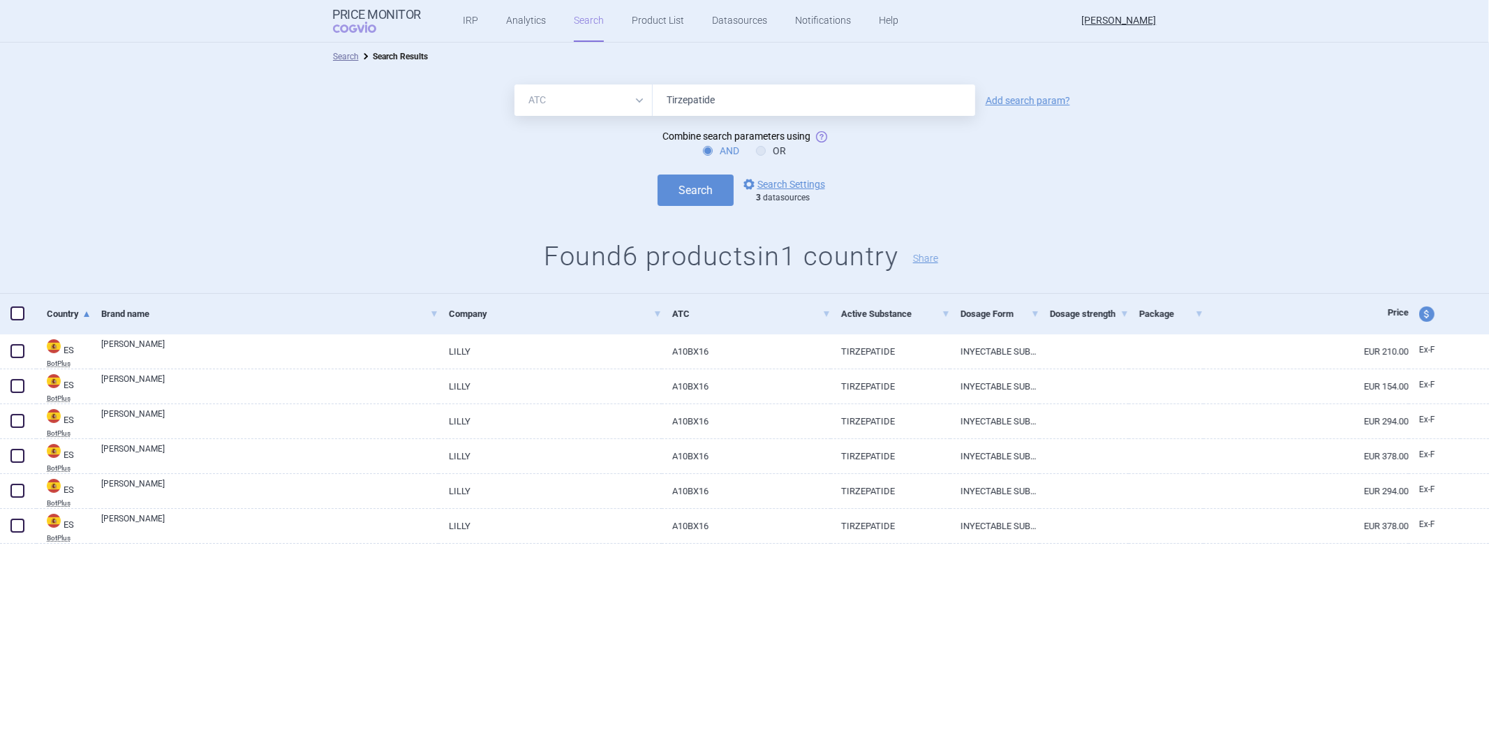
drag, startPoint x: 688, startPoint y: 93, endPoint x: 689, endPoint y: 106, distance: 13.3
click at [689, 93] on input "Tirzepatide" at bounding box center [814, 99] width 323 height 31
paste input "A10BX16"
click at [709, 106] on input "A10BX16" at bounding box center [814, 99] width 323 height 31
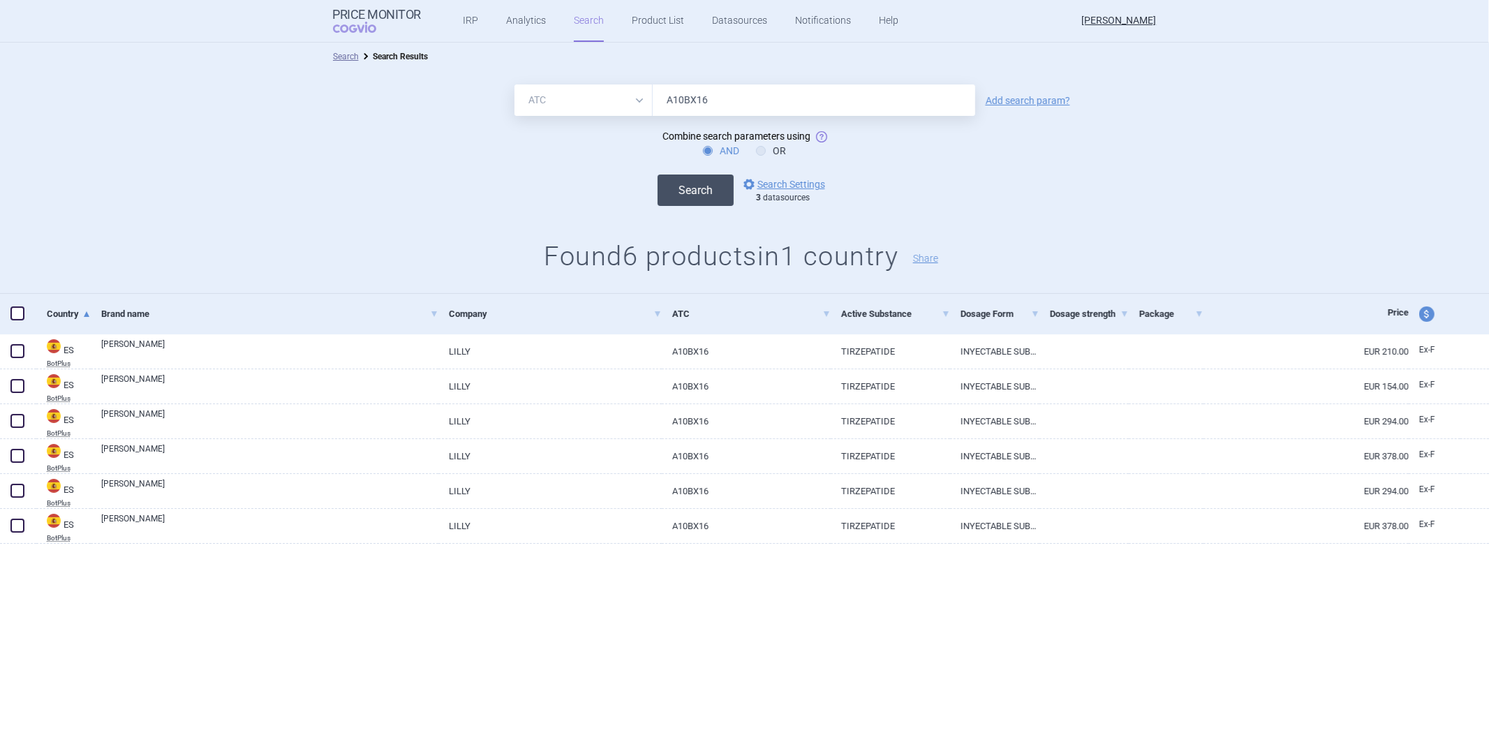
type input "A10BX16"
click at [699, 187] on button "Search" at bounding box center [696, 190] width 76 height 31
drag, startPoint x: 582, startPoint y: 105, endPoint x: 581, endPoint y: 114, distance: 9.8
click at [582, 105] on select "All Brand Name ATC Company Active Substance Country Newer than" at bounding box center [583, 99] width 138 height 31
select select "activeSubstance"
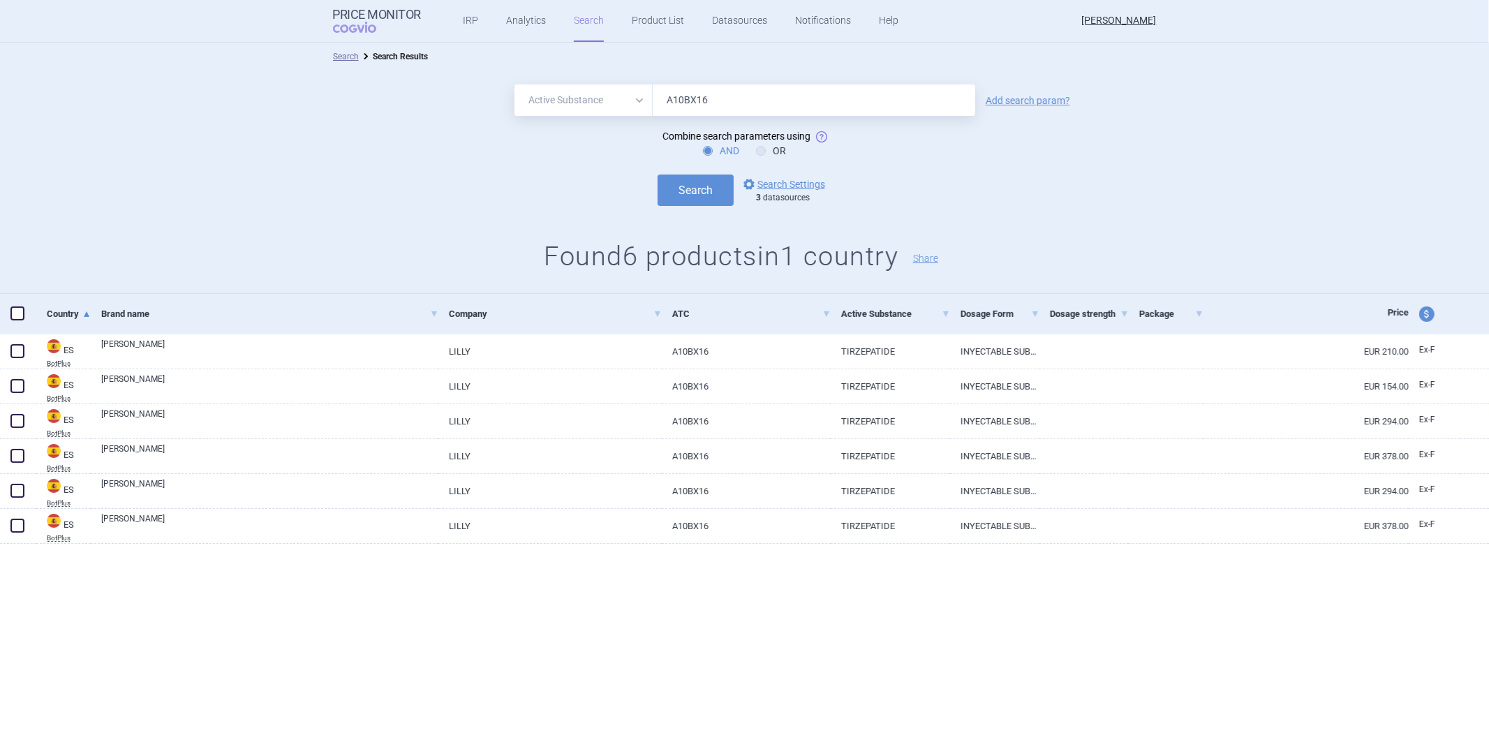
click at [514, 84] on select "All Brand Name ATC Company Active Substance Country Newer than" at bounding box center [583, 99] width 138 height 31
click at [699, 112] on input "A10BX16" at bounding box center [814, 99] width 323 height 31
paste input "Insulin Lispro"
type input "Insulin Lispro"
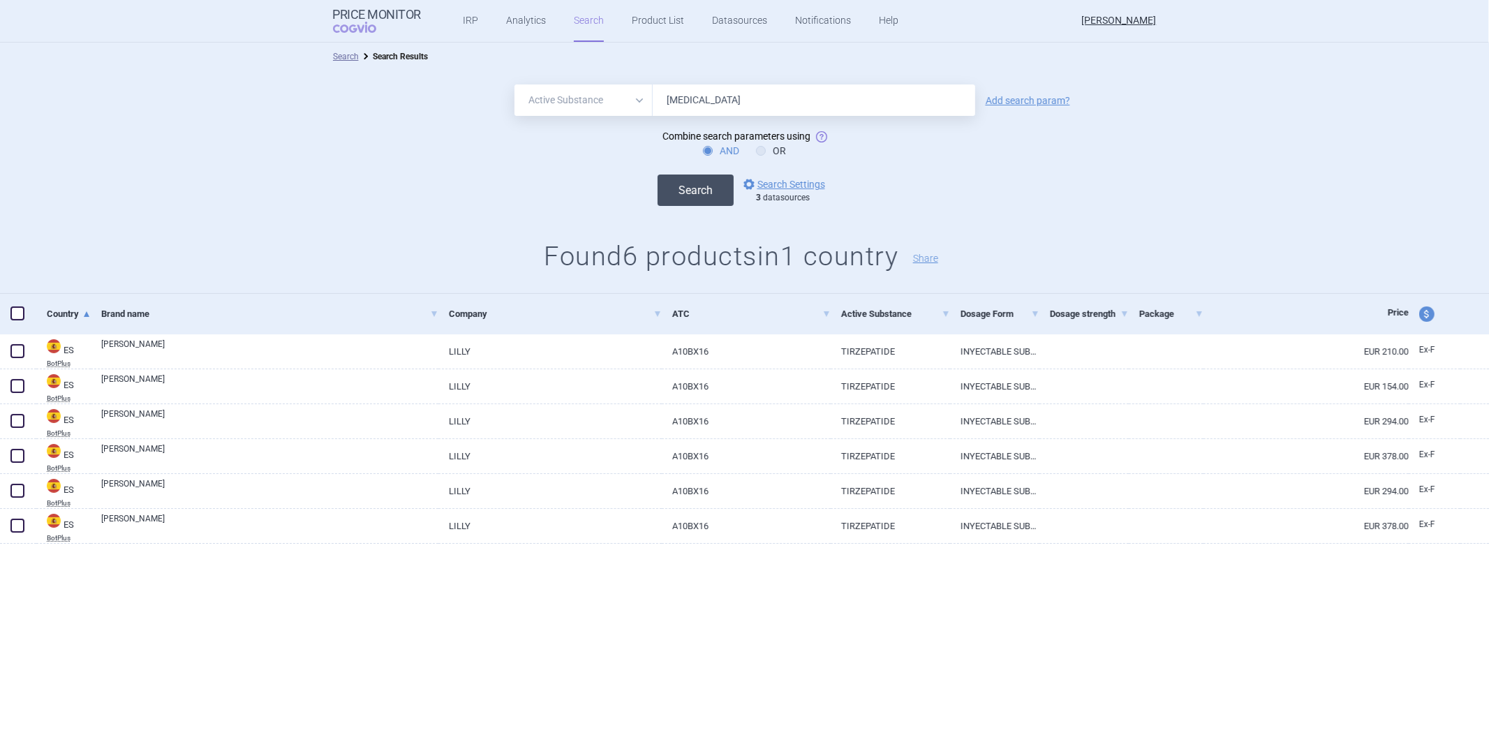
click at [712, 203] on button "Search" at bounding box center [696, 190] width 76 height 31
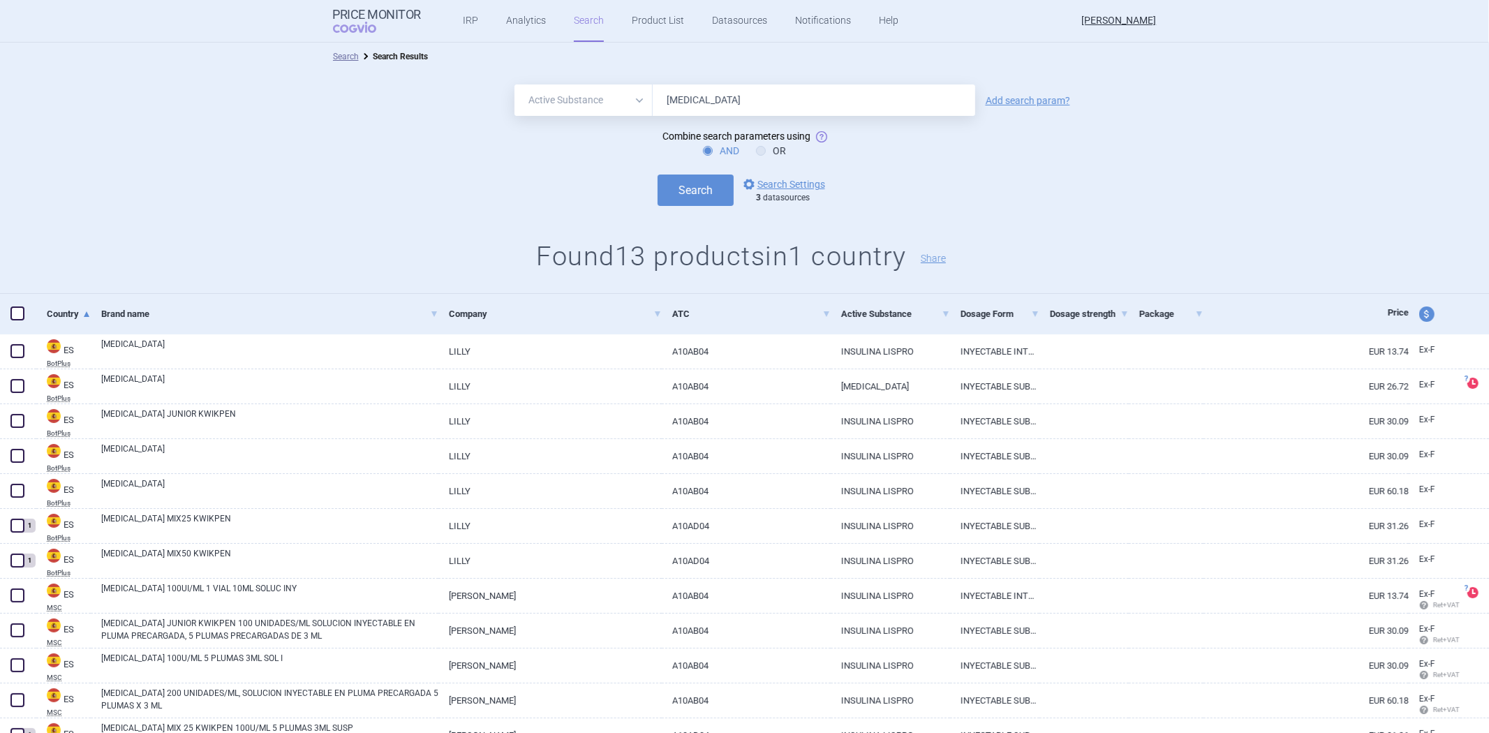
click at [554, 98] on select "All Brand Name ATC Company Active Substance Country Newer than" at bounding box center [583, 99] width 138 height 31
select select "atc"
click at [514, 84] on select "All Brand Name ATC Company Active Substance Country Newer than" at bounding box center [583, 99] width 138 height 31
click at [683, 109] on input "Insulin Lispro" at bounding box center [814, 99] width 323 height 31
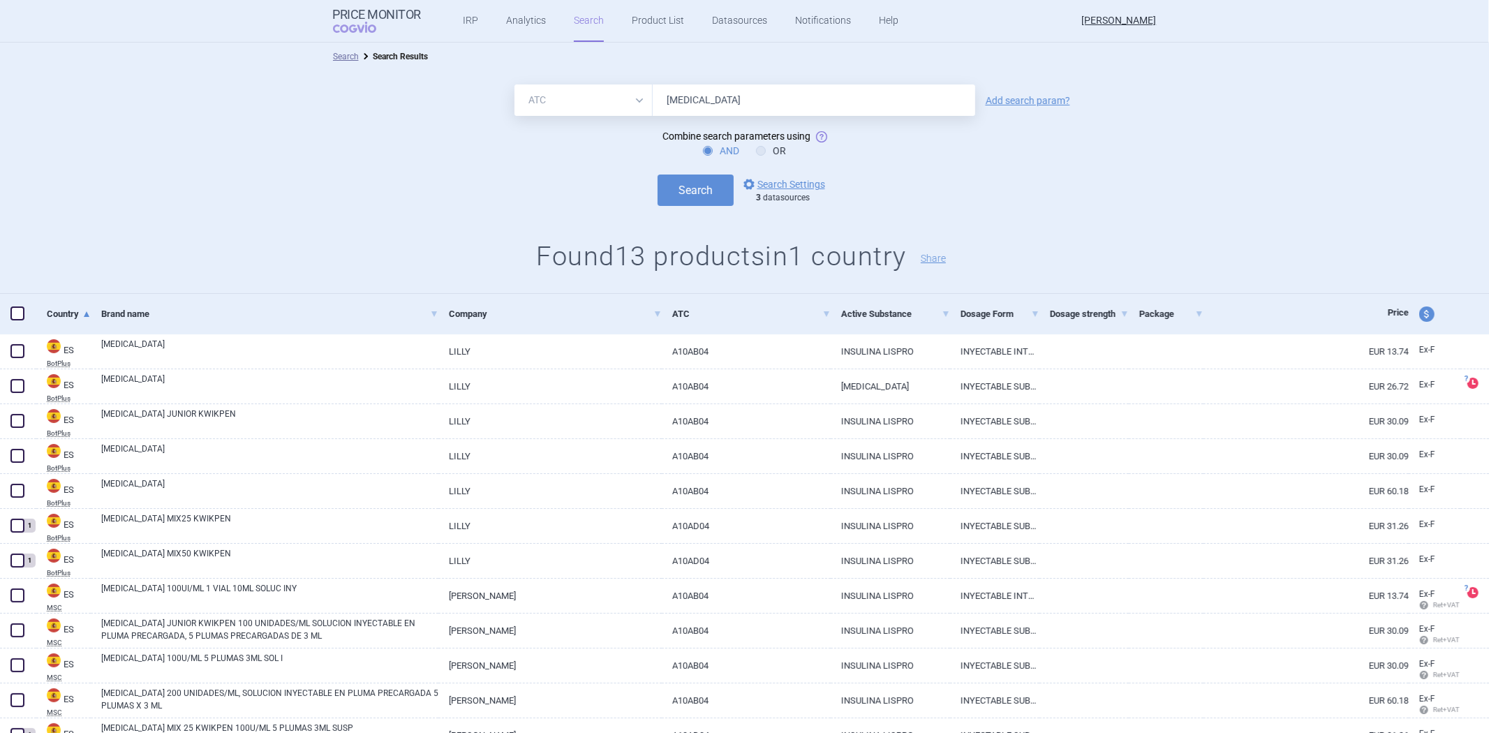
click at [698, 100] on input "Insulin Lispro" at bounding box center [814, 99] width 323 height 31
paste input "A10AB04"
type input "A10AB04"
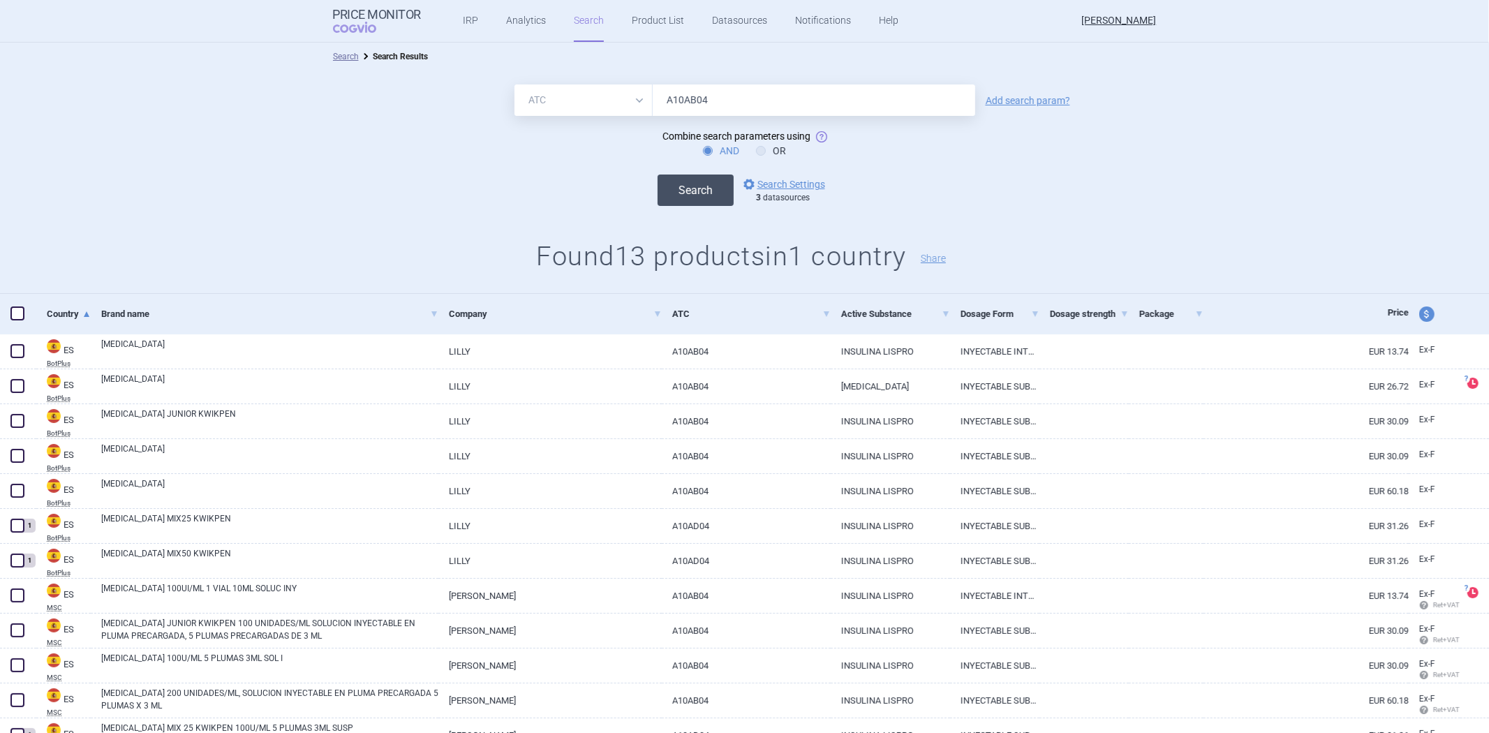
click at [686, 196] on button "Search" at bounding box center [696, 190] width 76 height 31
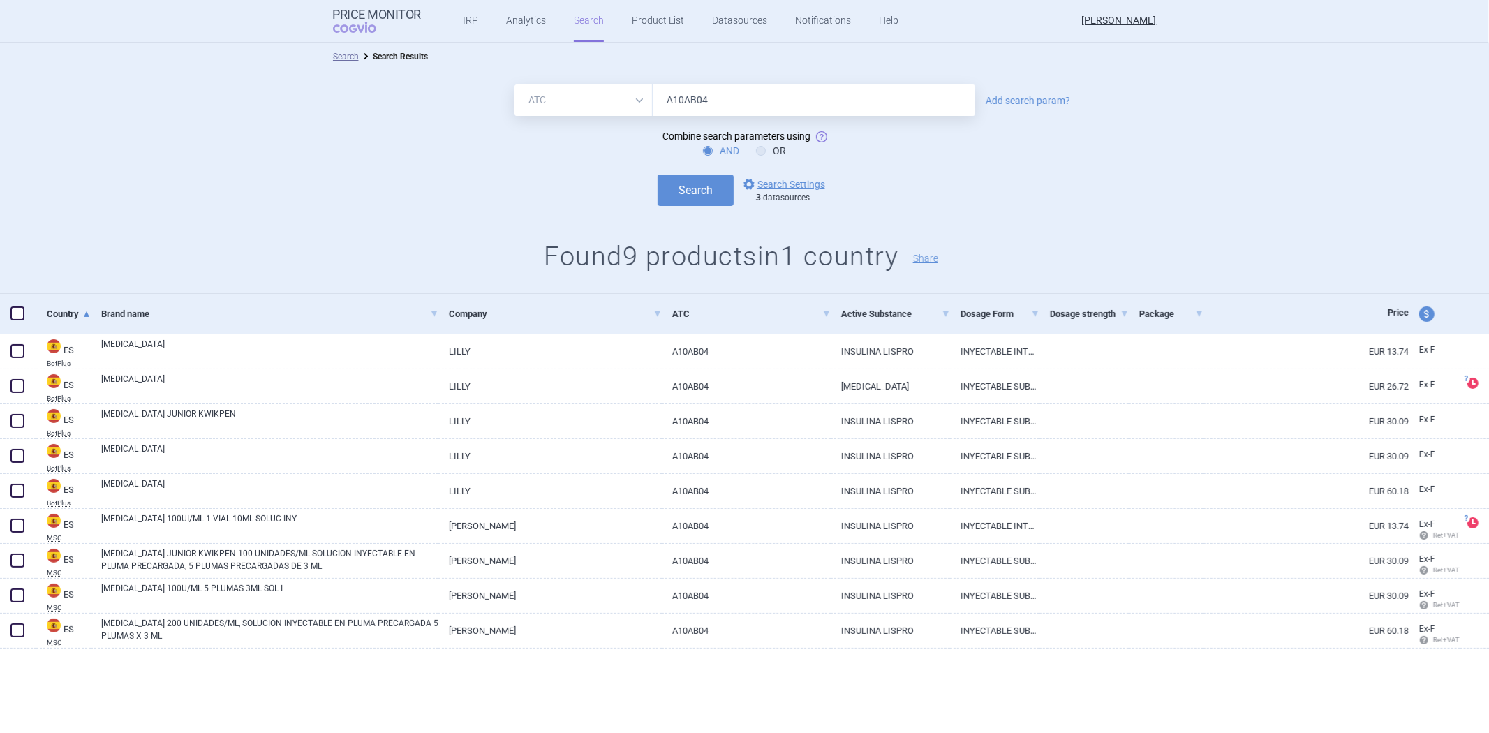
click at [540, 103] on select "All Brand Name ATC Company Active Substance Country Newer than" at bounding box center [583, 99] width 138 height 31
select select "brandName"
click at [514, 84] on select "All Brand Name ATC Company Active Substance Country Newer than" at bounding box center [583, 99] width 138 height 31
click at [720, 106] on input "A10AB04" at bounding box center [814, 99] width 323 height 31
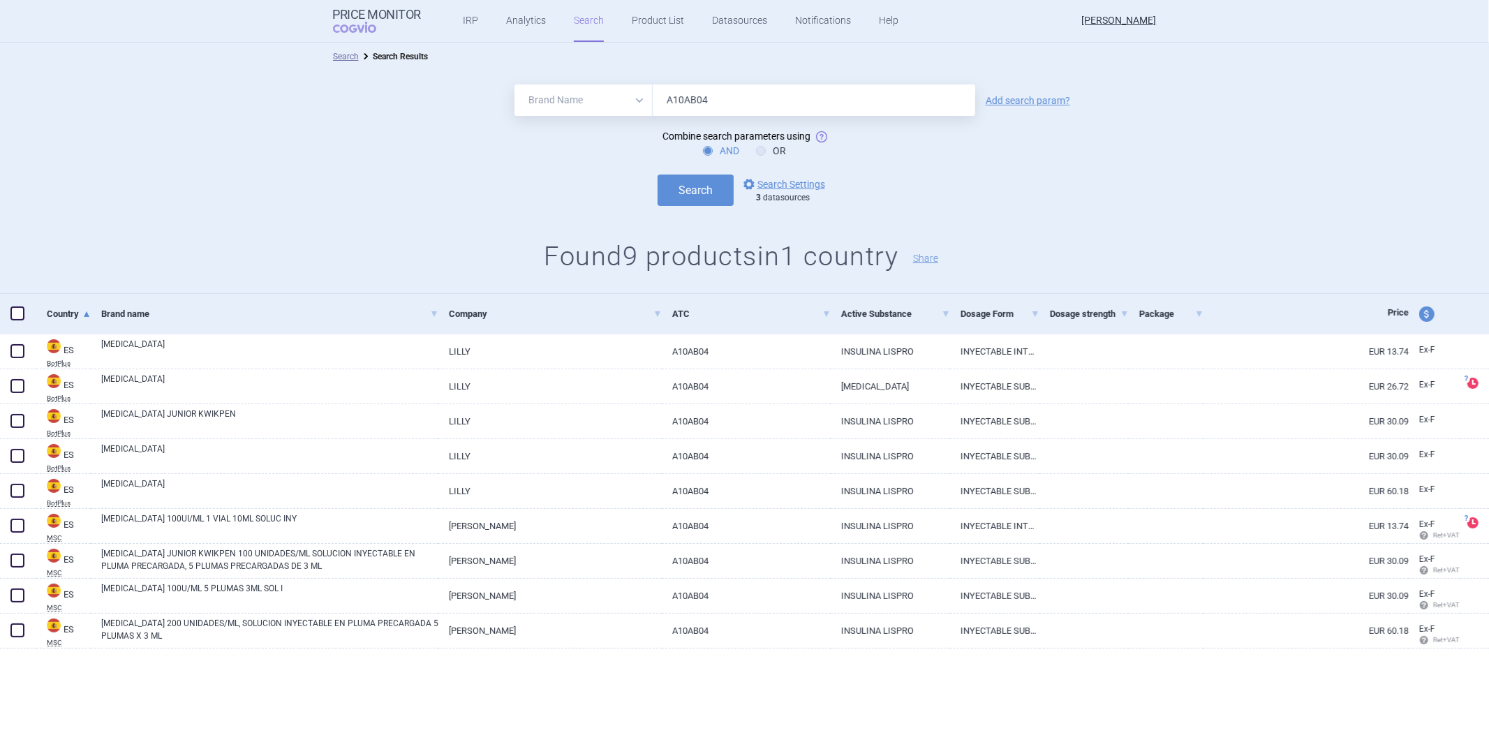
paste input "Rivaroxaban"
type input "Rivaroxaban"
click at [705, 190] on button "Search" at bounding box center [696, 190] width 76 height 31
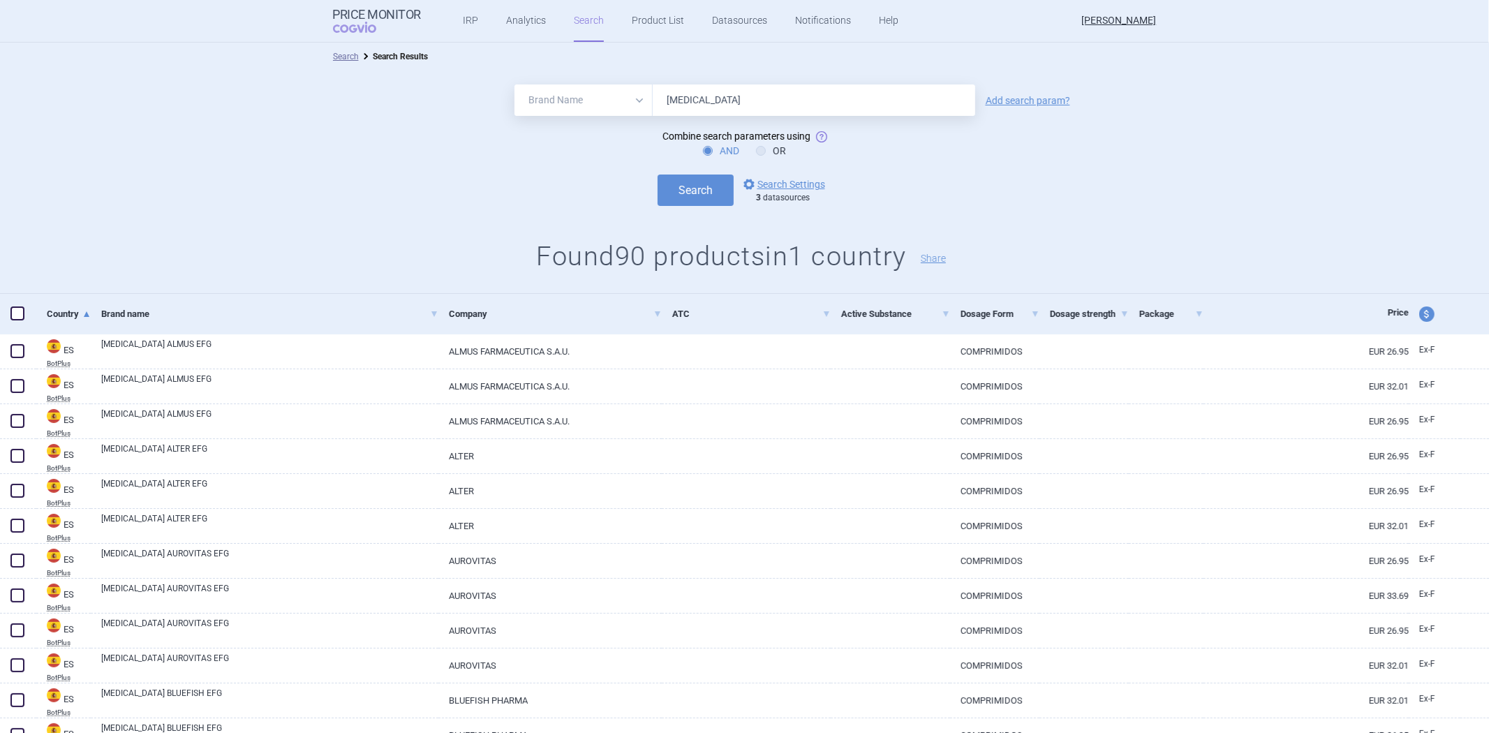
click at [635, 105] on select "All Brand Name ATC Company Active Substance Country Newer than" at bounding box center [583, 99] width 138 height 31
select select "atc"
click at [514, 84] on select "All Brand Name ATC Company Active Substance Country Newer than" at bounding box center [583, 99] width 138 height 31
click at [702, 92] on input "Rivaroxaban" at bounding box center [814, 99] width 323 height 31
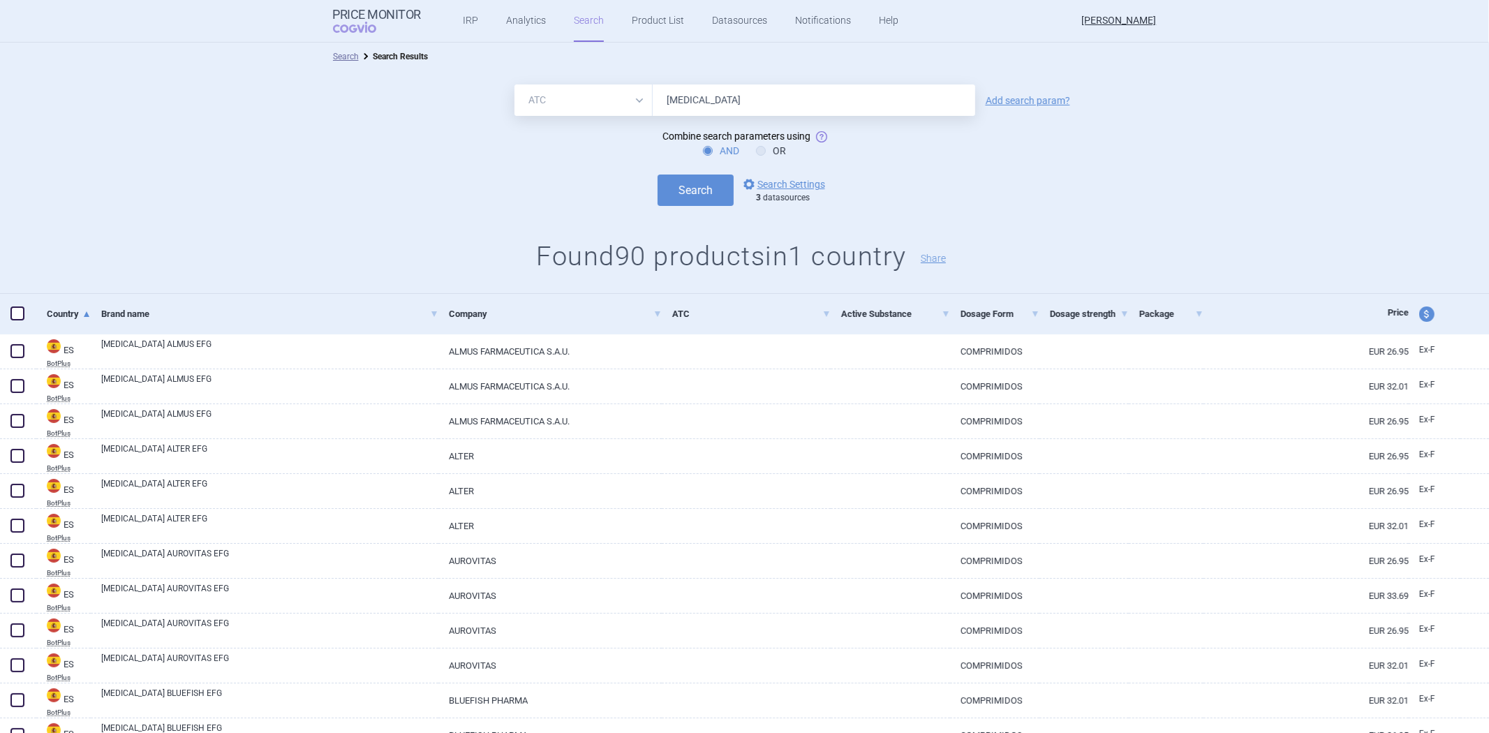
paste input "B01AF01"
type input "B01AF01"
click at [675, 191] on button "Search" at bounding box center [696, 190] width 76 height 31
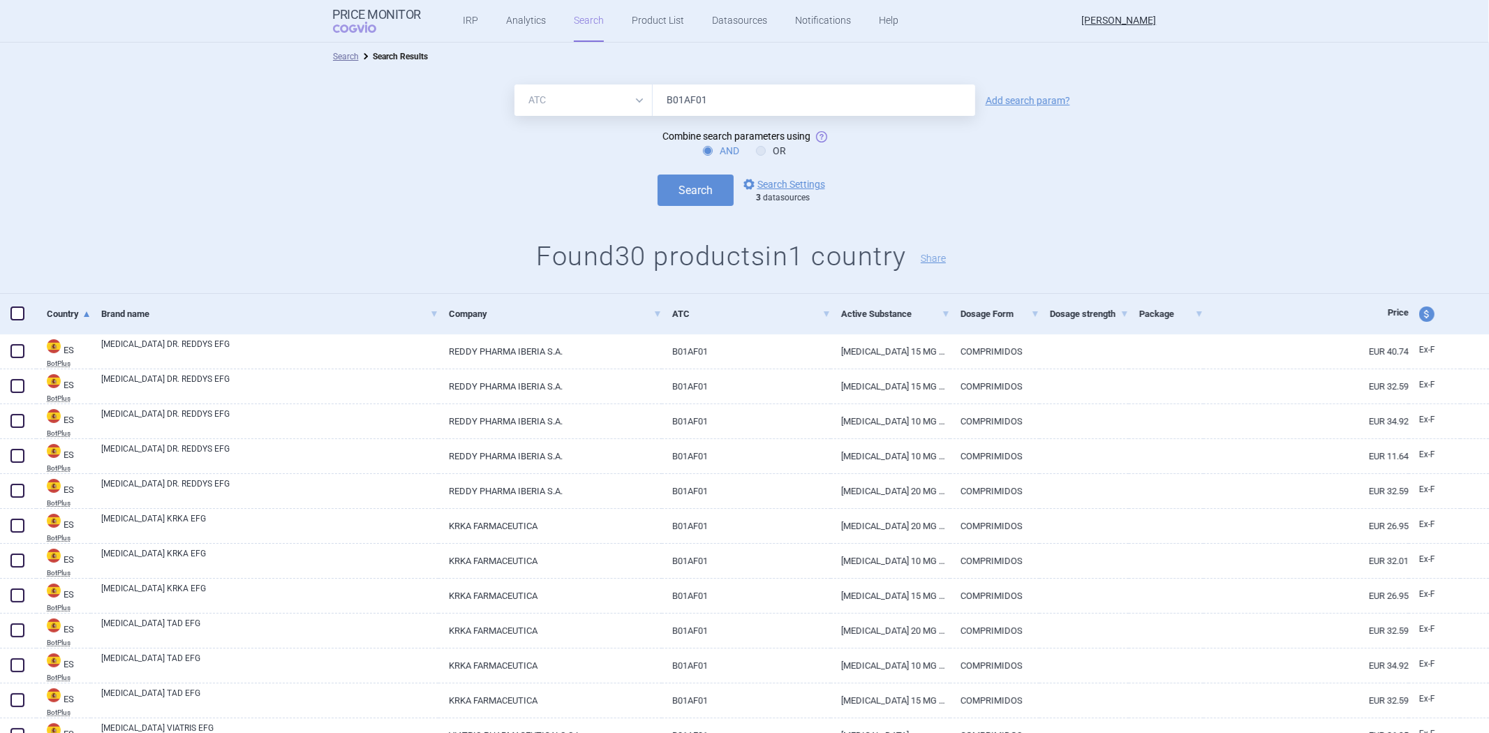
click at [773, 107] on input "B01AF01" at bounding box center [814, 99] width 323 height 31
drag, startPoint x: 614, startPoint y: 99, endPoint x: 616, endPoint y: 108, distance: 8.5
click at [613, 101] on select "All Brand Name ATC Company Active Substance Country Newer than" at bounding box center [583, 99] width 138 height 31
select select "activeSubstance"
click at [514, 84] on select "All Brand Name ATC Company Active Substance Country Newer than" at bounding box center [583, 99] width 138 height 31
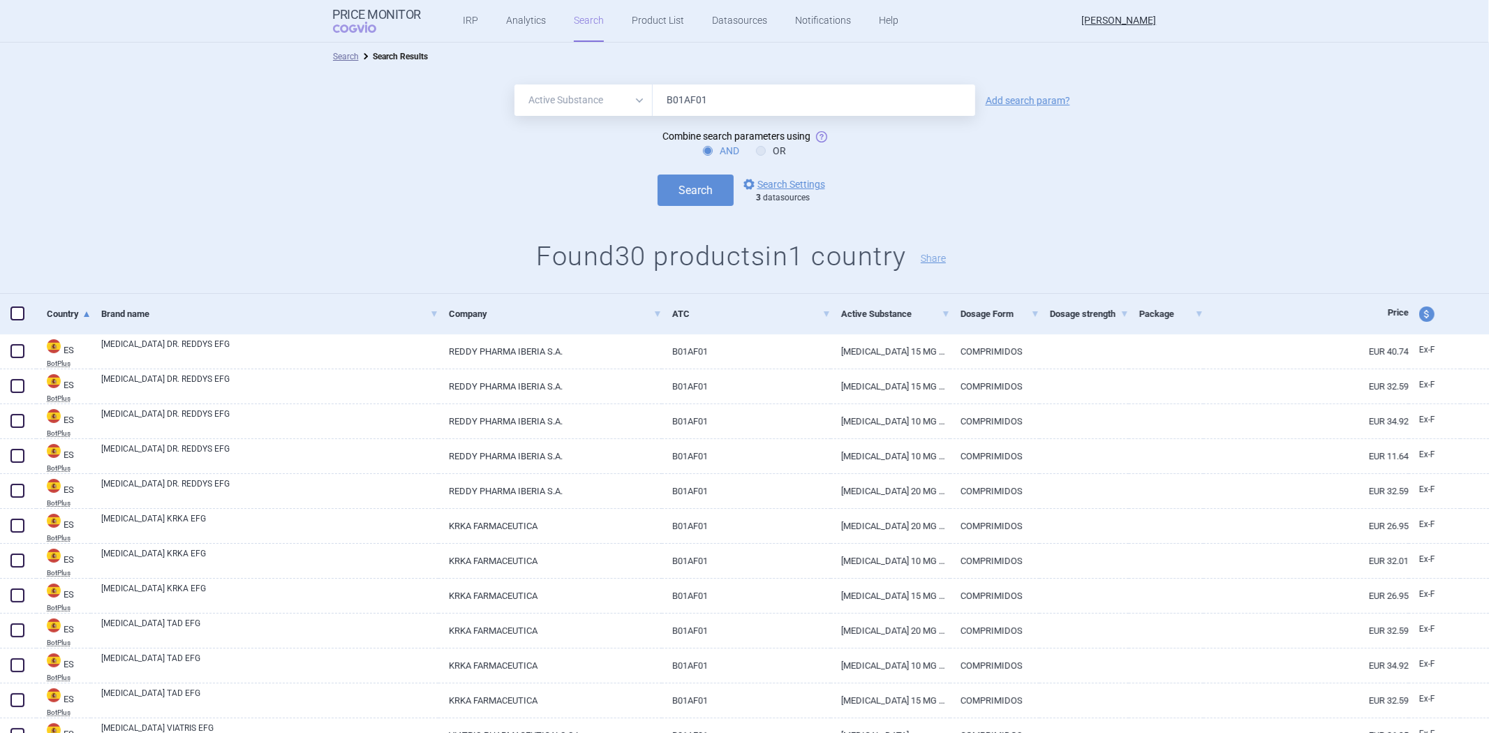
click at [693, 82] on div "All Brand Name ATC Company Active Substance Country Newer than B01AF01 Add sear…" at bounding box center [744, 182] width 1489 height 223
click at [693, 84] on div "All Brand Name ATC Company Active Substance Country Newer than B01AF01 Add sear…" at bounding box center [744, 182] width 1489 height 223
click at [721, 102] on input "B01AF01" at bounding box center [814, 99] width 323 height 31
paste input "Dabigatran"
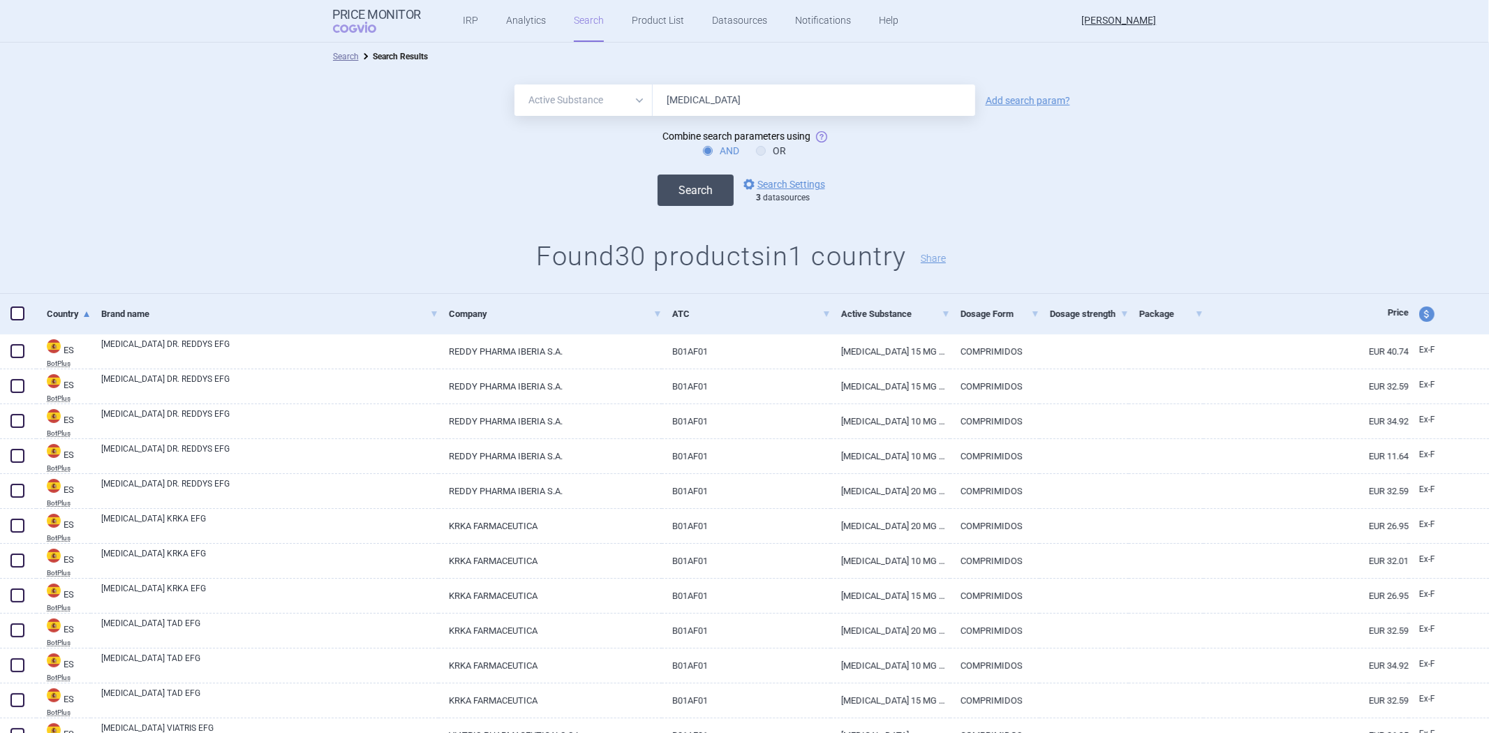
type input "Dabigatran"
click at [681, 179] on button "Search" at bounding box center [696, 190] width 76 height 31
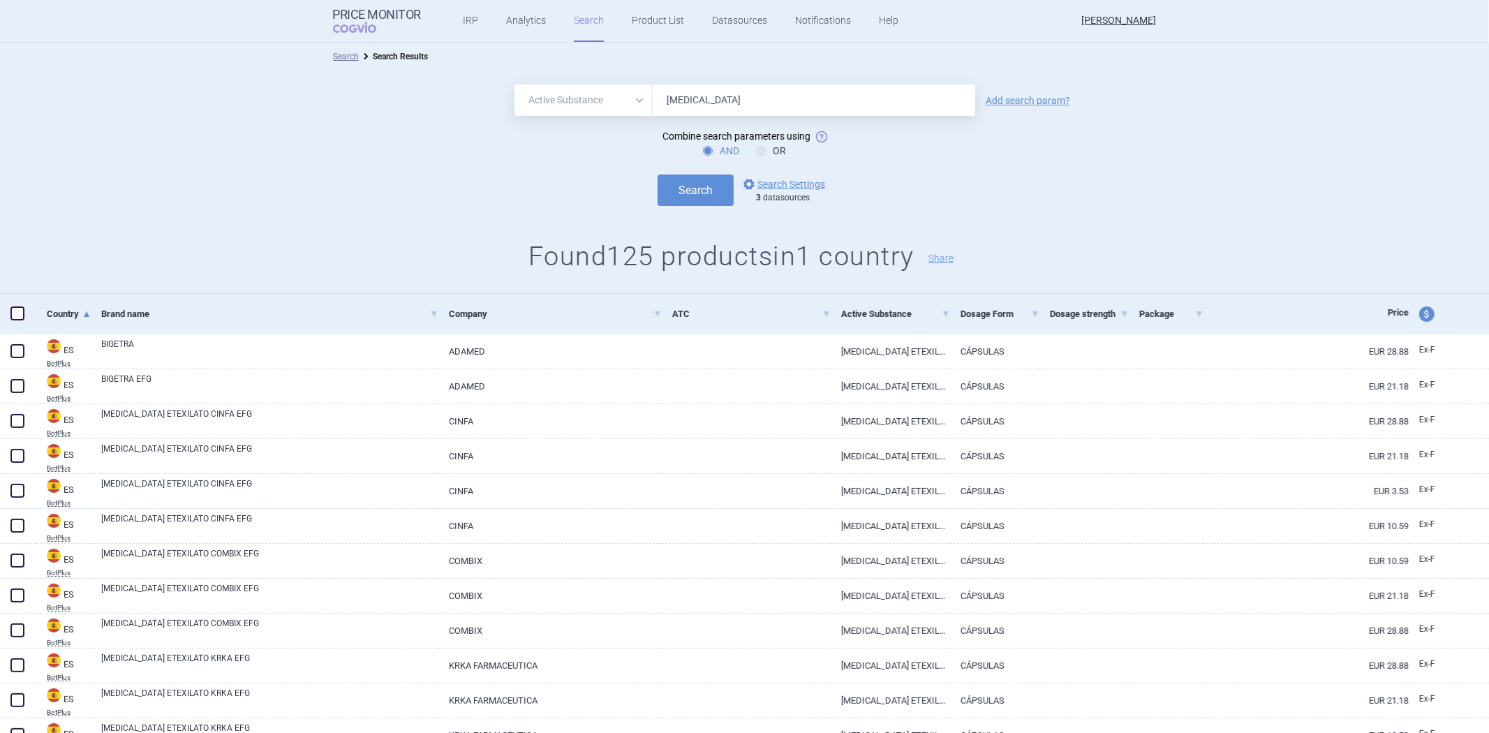
click at [605, 89] on select "All Brand Name ATC Company Active Substance Country Newer than" at bounding box center [583, 99] width 138 height 31
select select "atc"
click at [514, 84] on select "All Brand Name ATC Company Active Substance Country Newer than" at bounding box center [583, 99] width 138 height 31
click at [677, 108] on input "Dabigatran" at bounding box center [814, 99] width 323 height 31
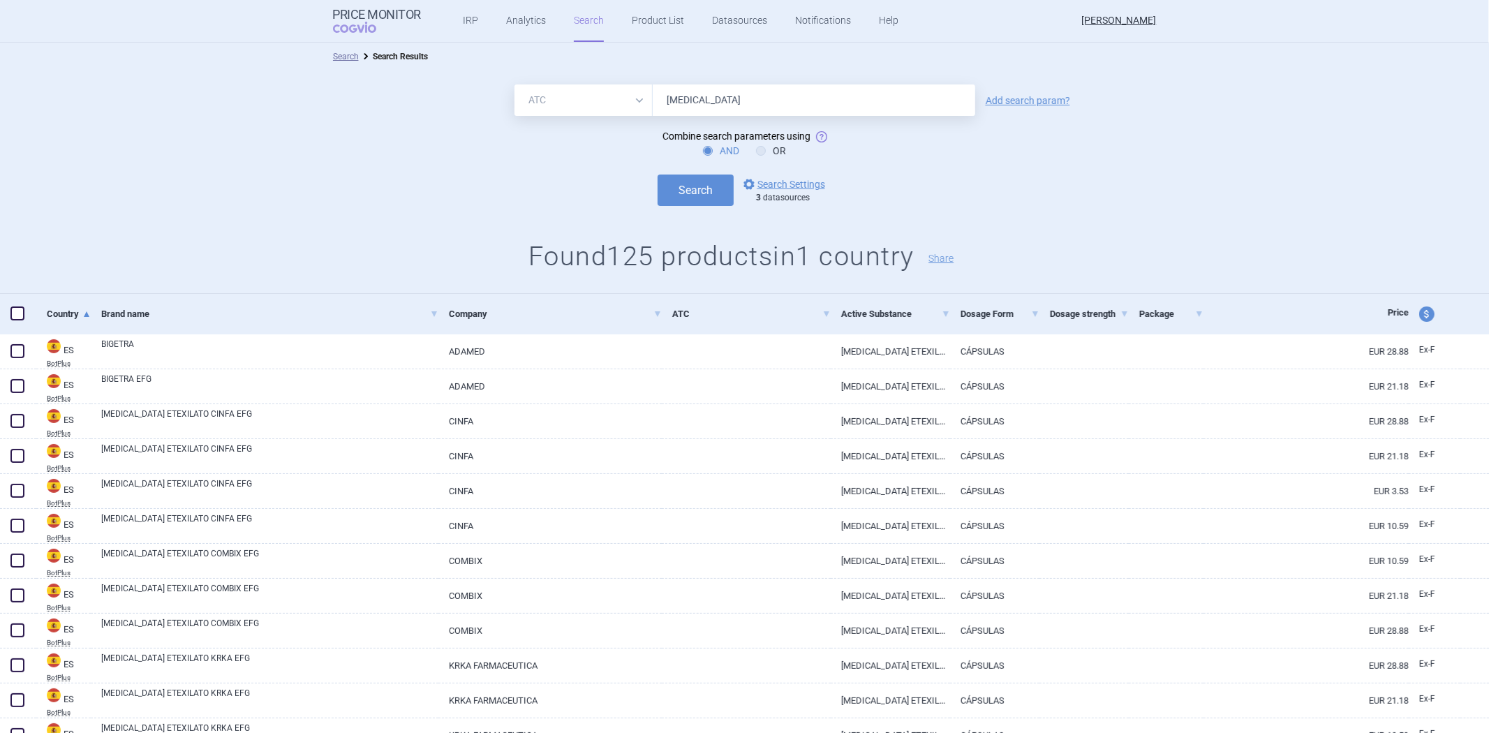
paste input "B01AE07"
type input "B01AE07"
click at [673, 191] on button "Search" at bounding box center [696, 190] width 76 height 31
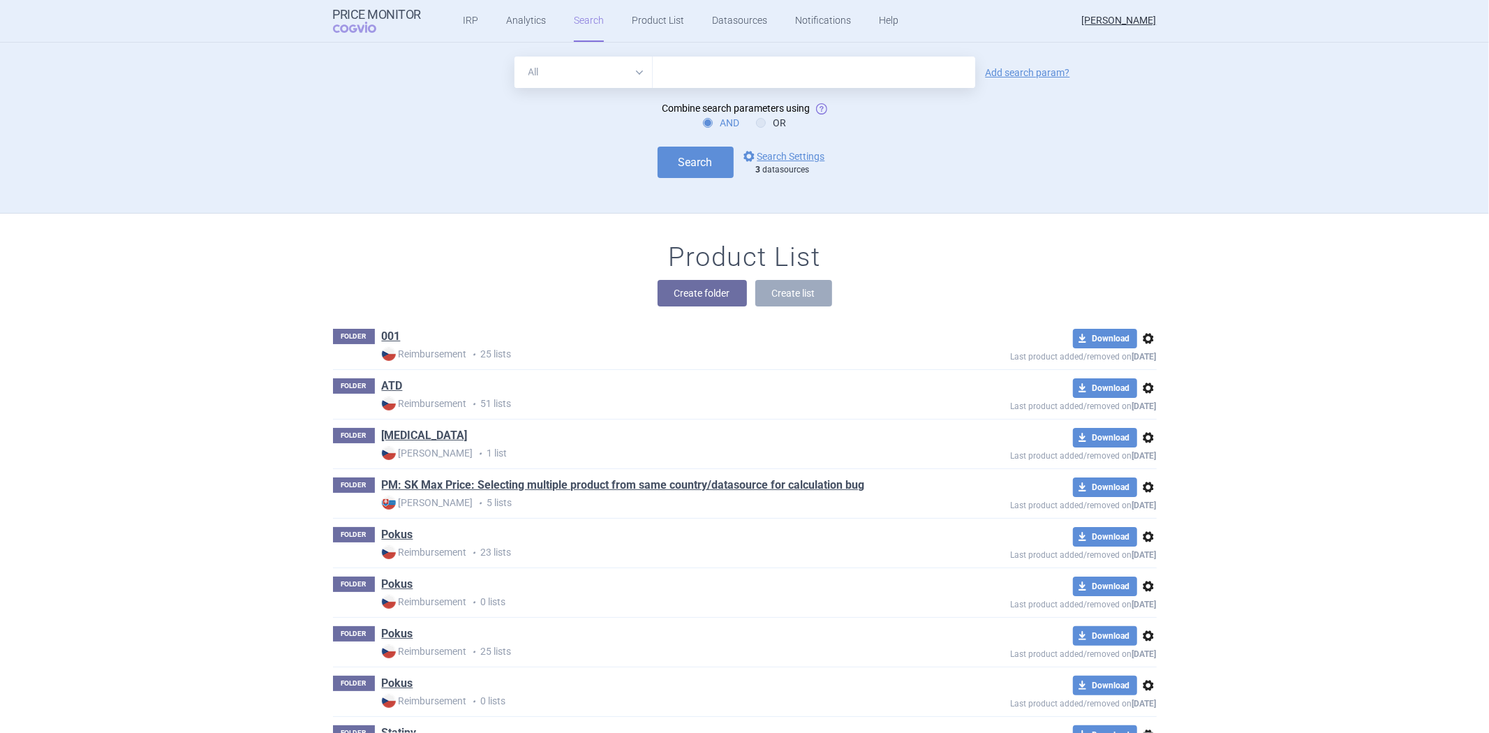
click at [688, 73] on input "text" at bounding box center [814, 72] width 323 height 31
type input "humira"
click at [690, 161] on button "Search" at bounding box center [696, 162] width 76 height 31
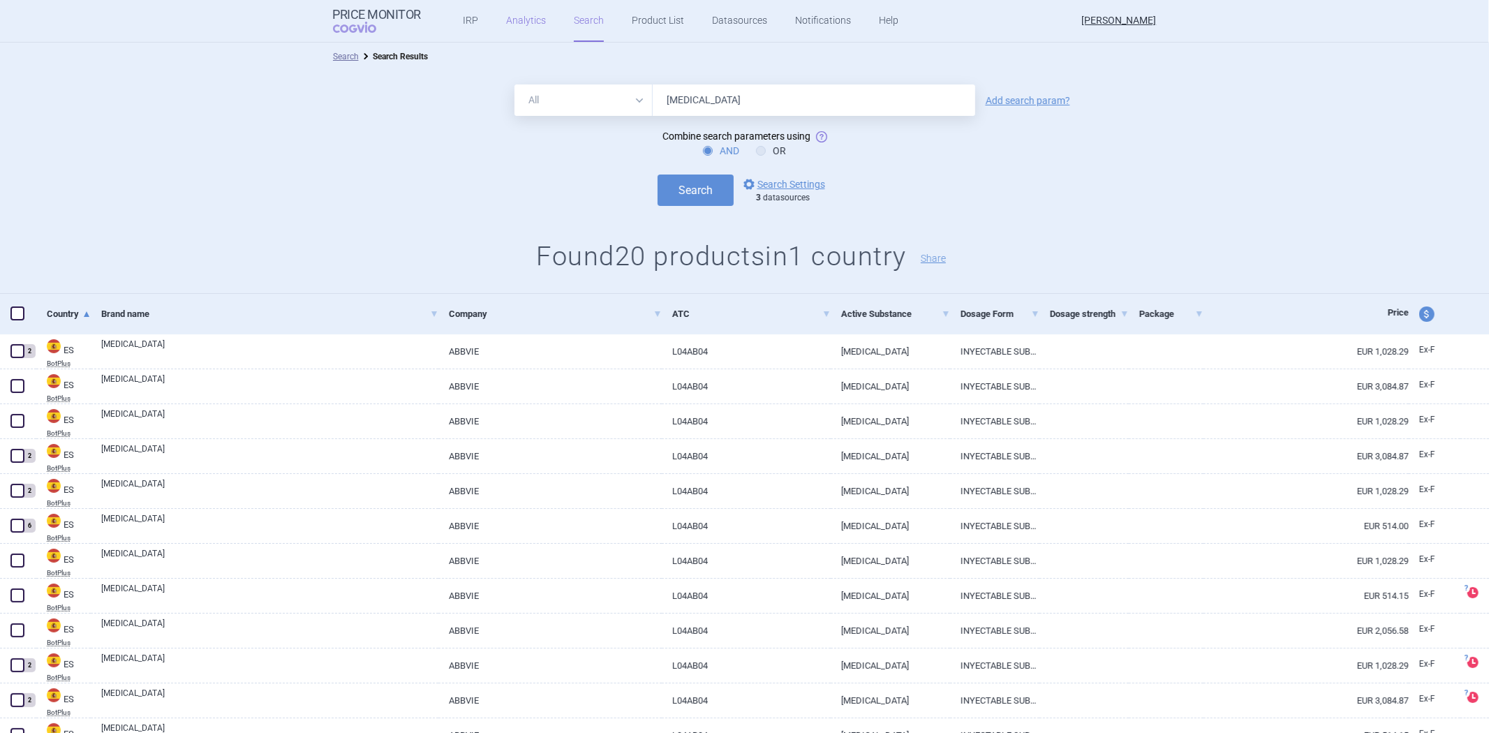
click at [535, 31] on link "Analytics" at bounding box center [526, 21] width 40 height 42
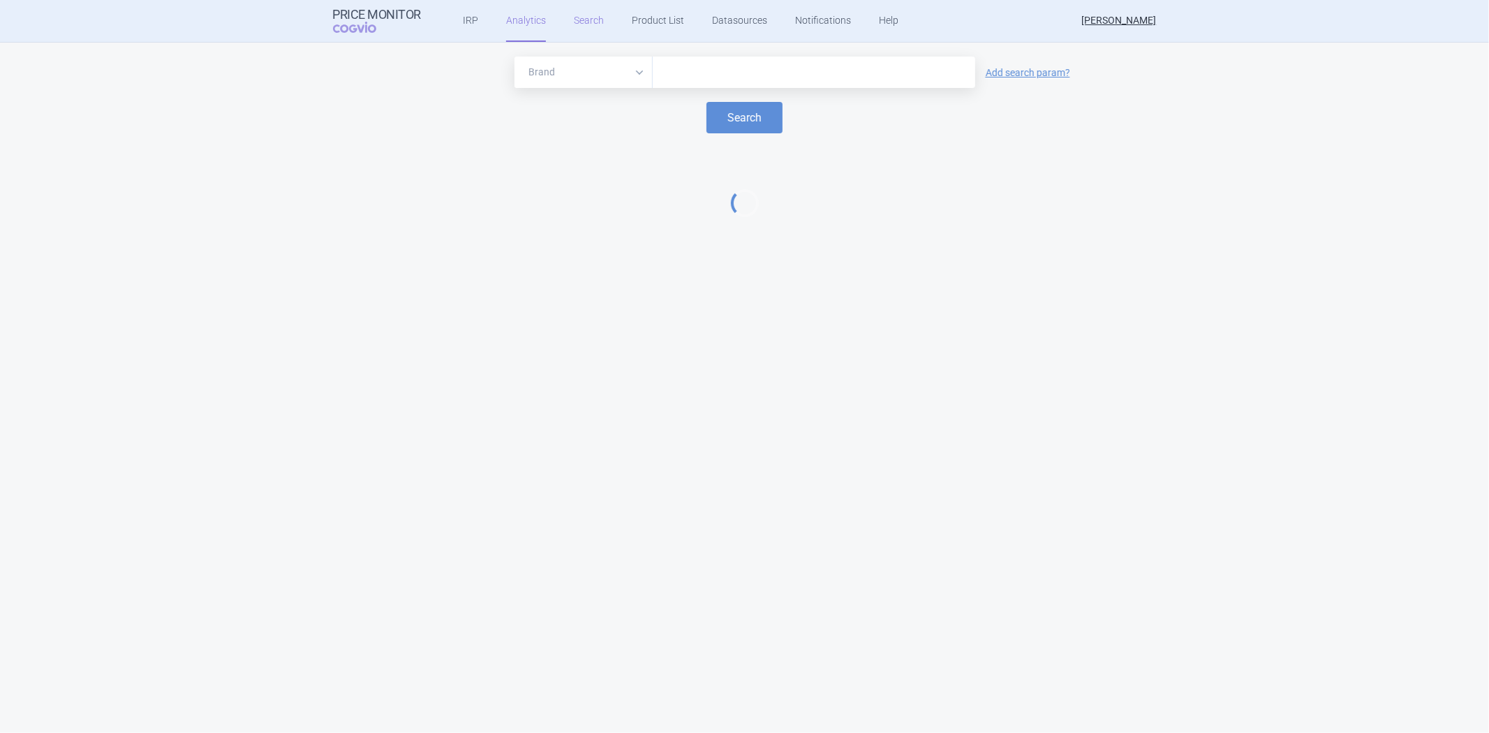
click at [580, 32] on link "Search" at bounding box center [589, 21] width 30 height 42
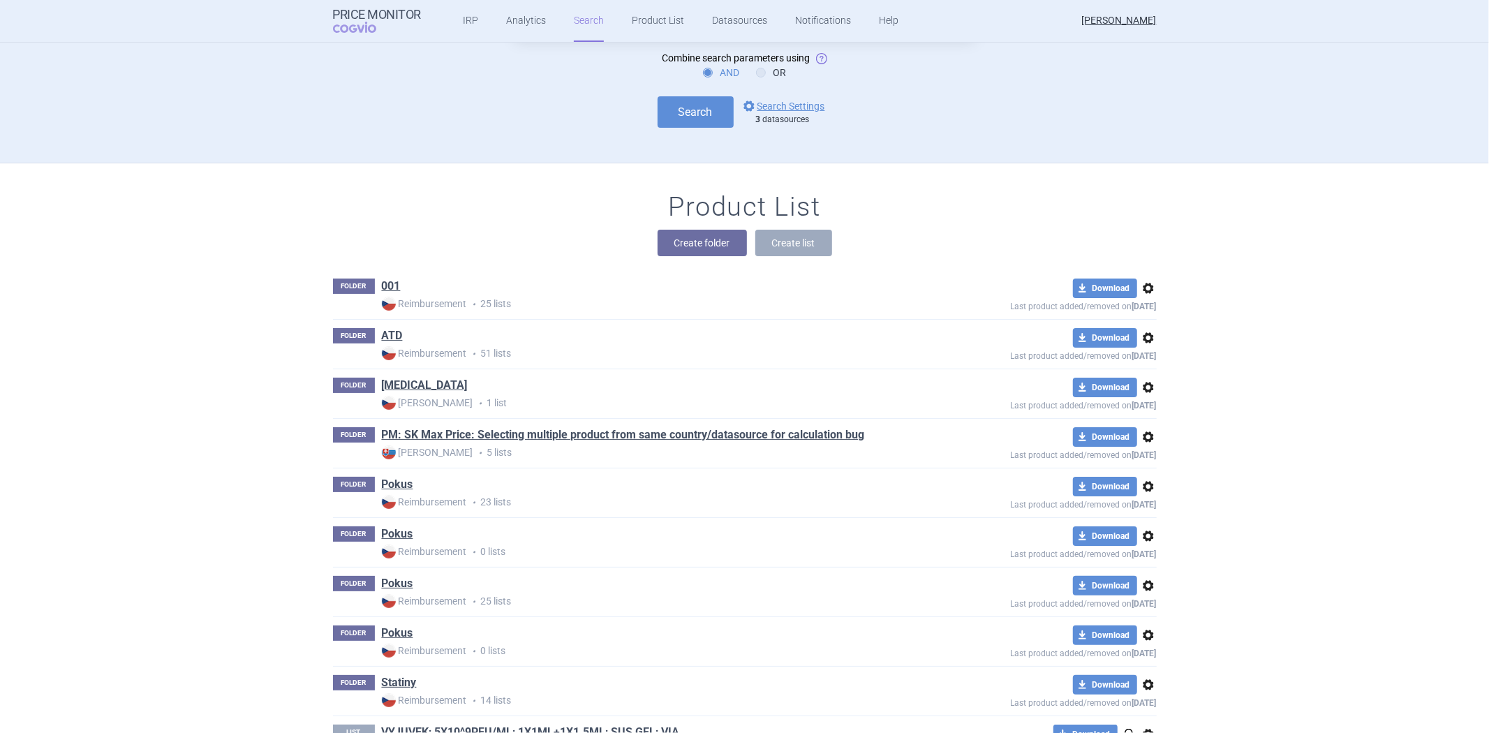
scroll to position [77, 0]
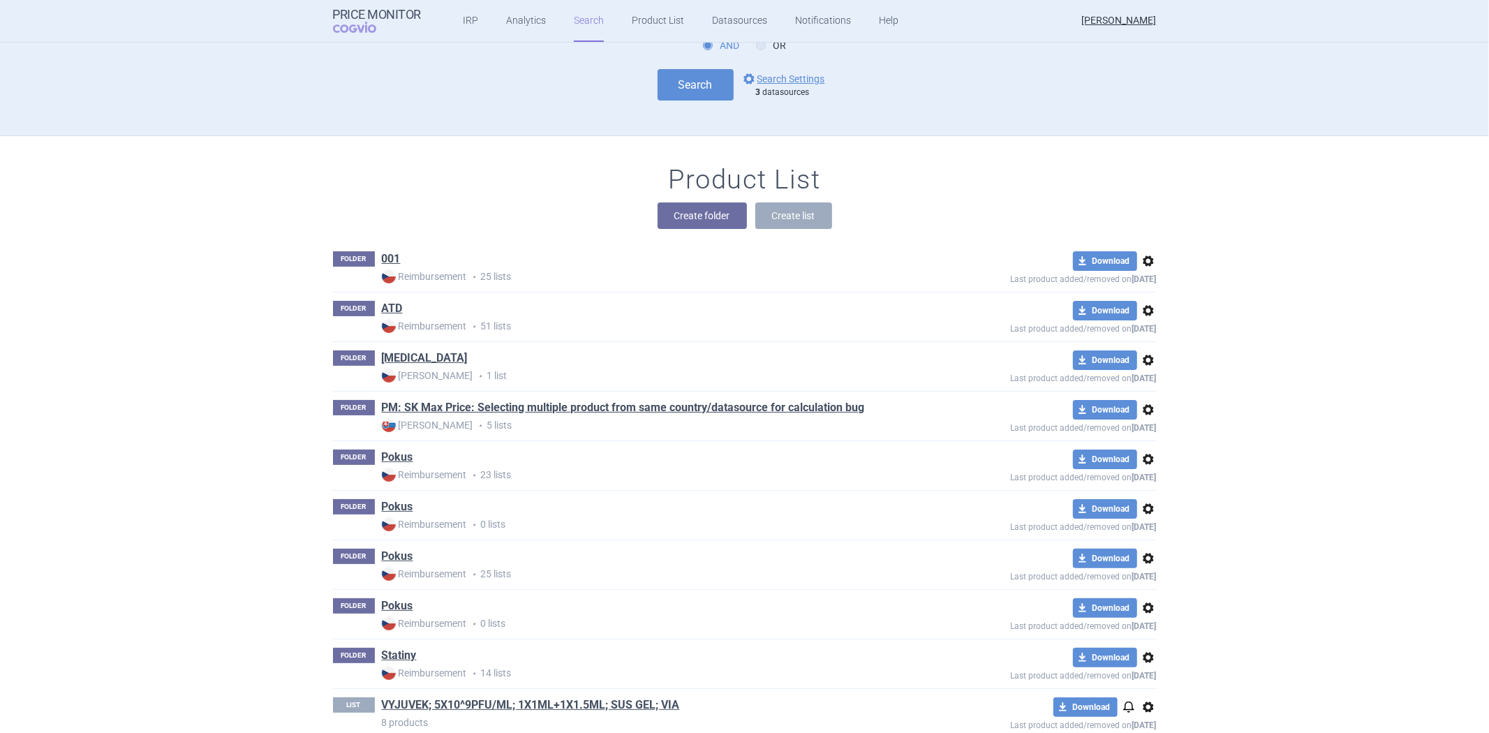
click at [1142, 359] on span "options" at bounding box center [1148, 360] width 17 height 17
click at [611, 328] on p "Reimbursement • 51 lists" at bounding box center [646, 326] width 528 height 15
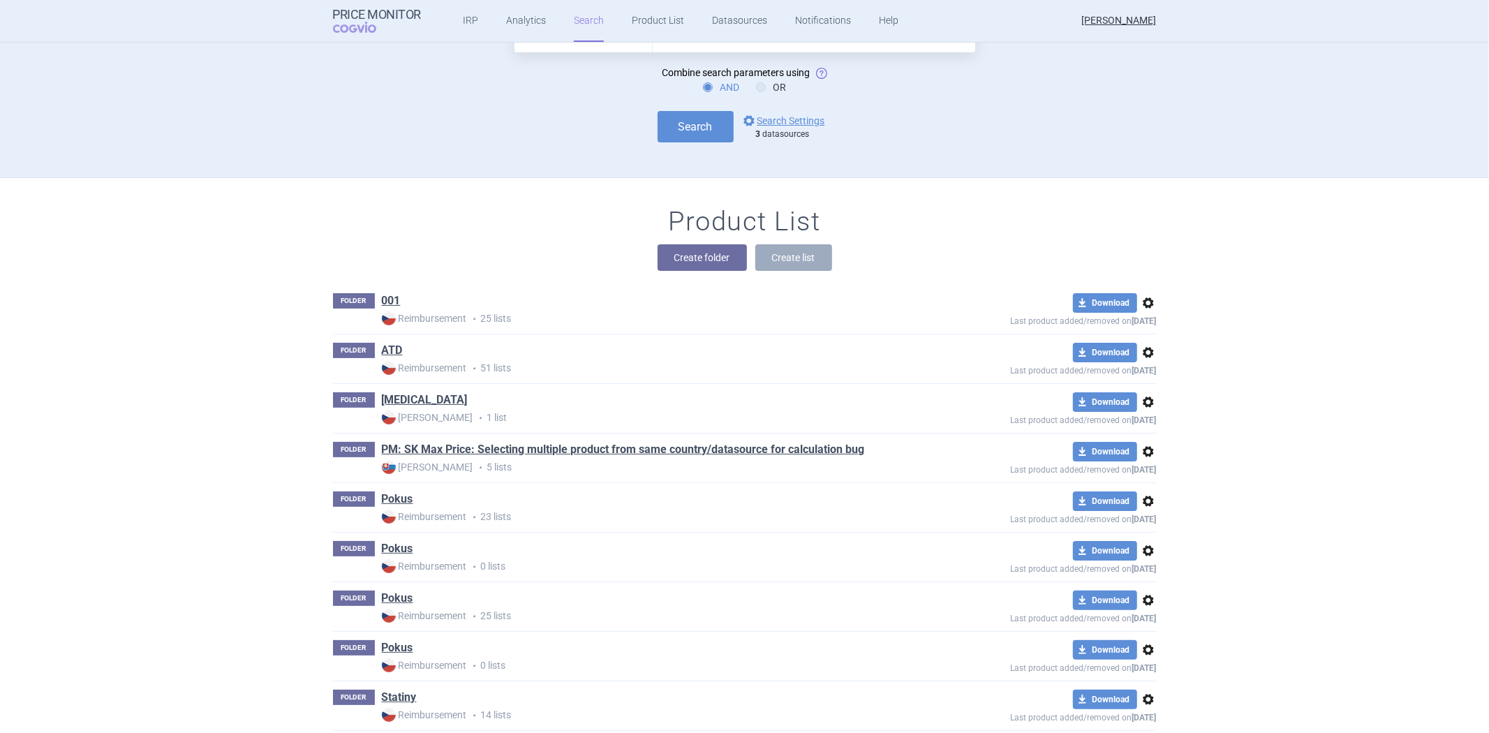
scroll to position [0, 0]
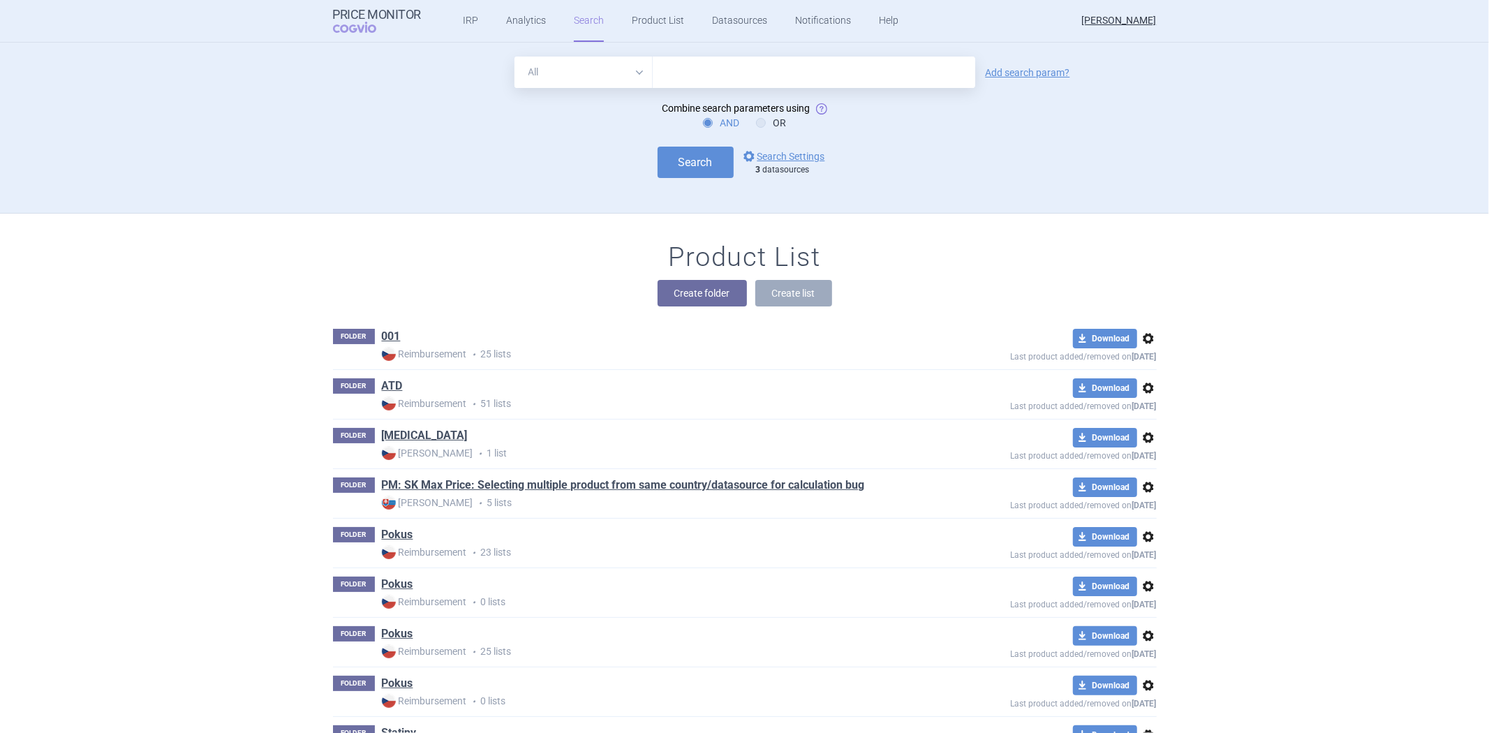
click at [1140, 340] on span "options" at bounding box center [1148, 338] width 17 height 17
click at [835, 362] on div "FOLDER 001 Reimbursement • 25 lists download Download options Last product adde…" at bounding box center [745, 344] width 824 height 49
click at [757, 70] on input "text" at bounding box center [814, 72] width 323 height 31
type input "humira"
click at [706, 165] on button "Search" at bounding box center [696, 162] width 76 height 31
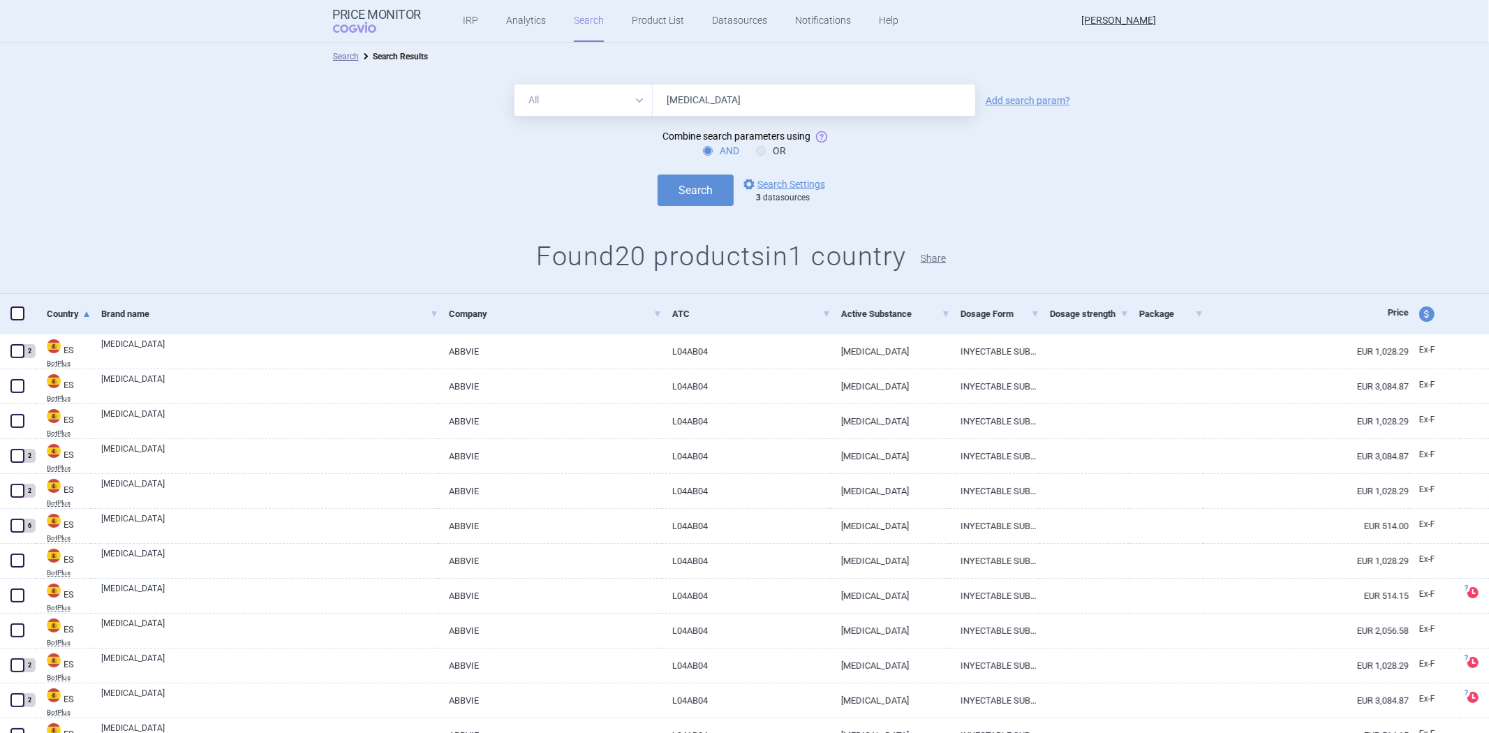
click at [937, 253] on button "Share" at bounding box center [933, 258] width 25 height 10
click at [935, 257] on button "Share" at bounding box center [933, 258] width 25 height 10
click at [936, 253] on button "Share" at bounding box center [933, 258] width 25 height 10
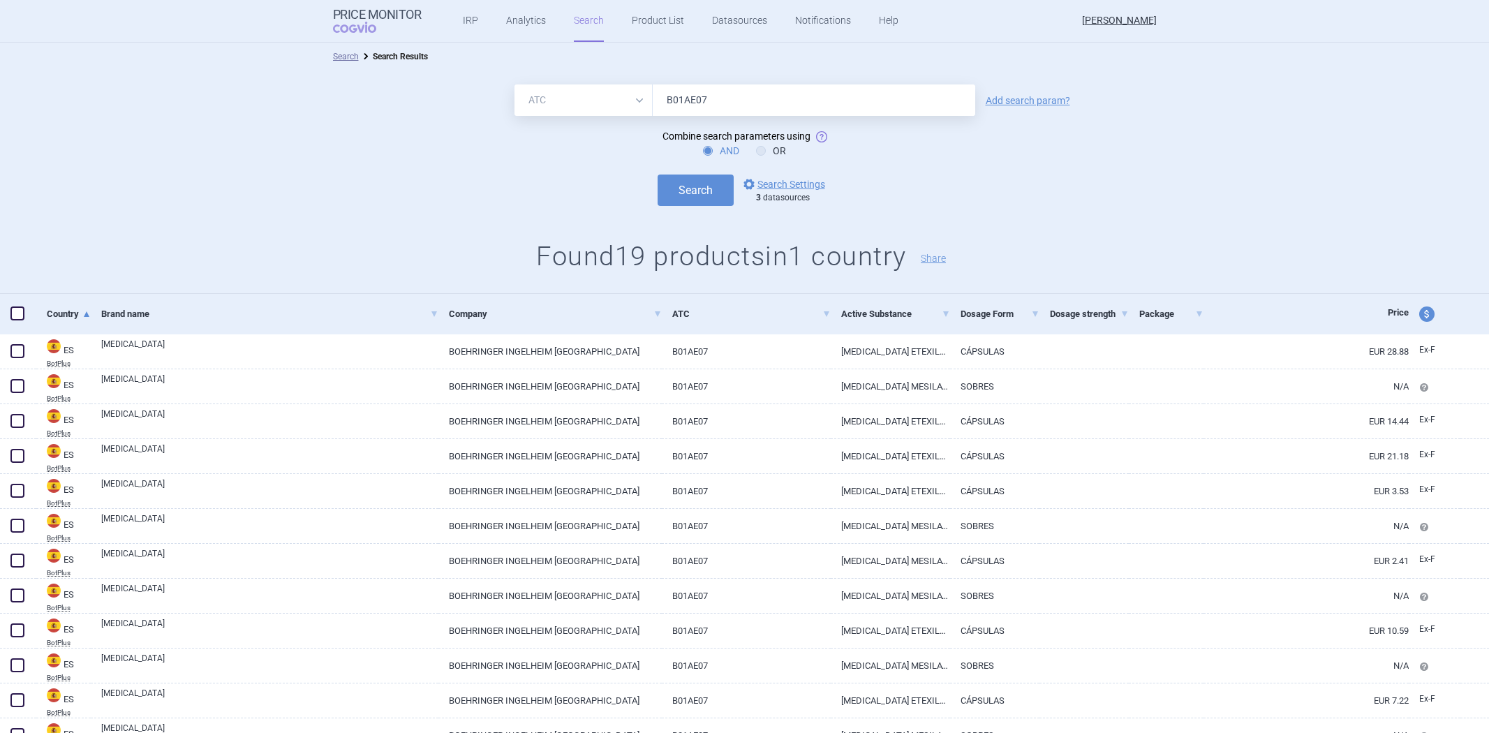
select select "atc"
